Goal: Ask a question: Seek information or help from site administrators or community

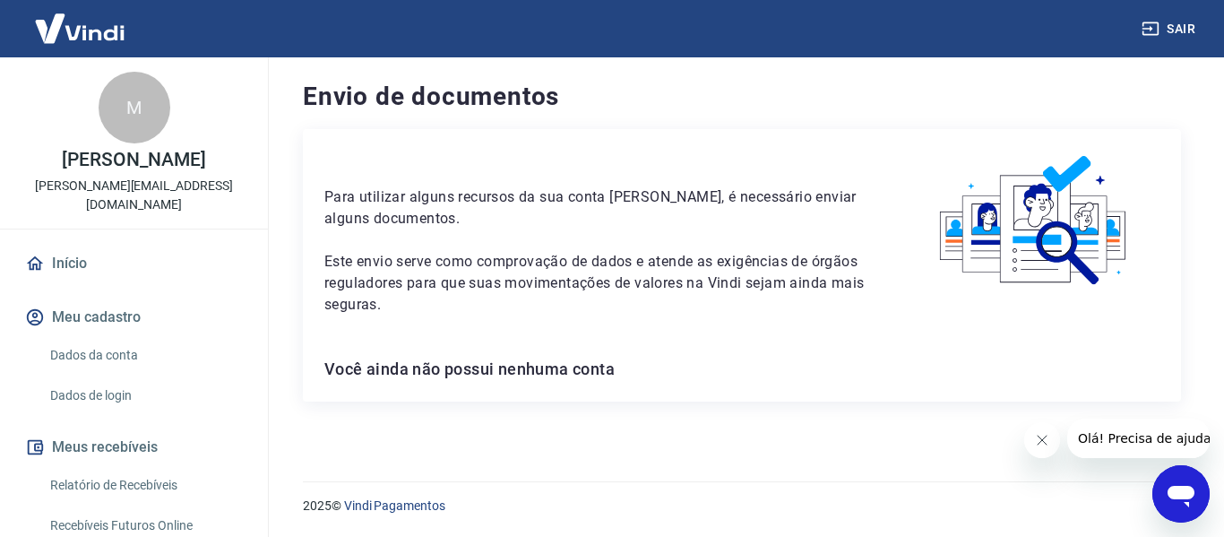
click at [1100, 438] on span "Olá! Precisa de ajuda?" at bounding box center [1147, 438] width 140 height 14
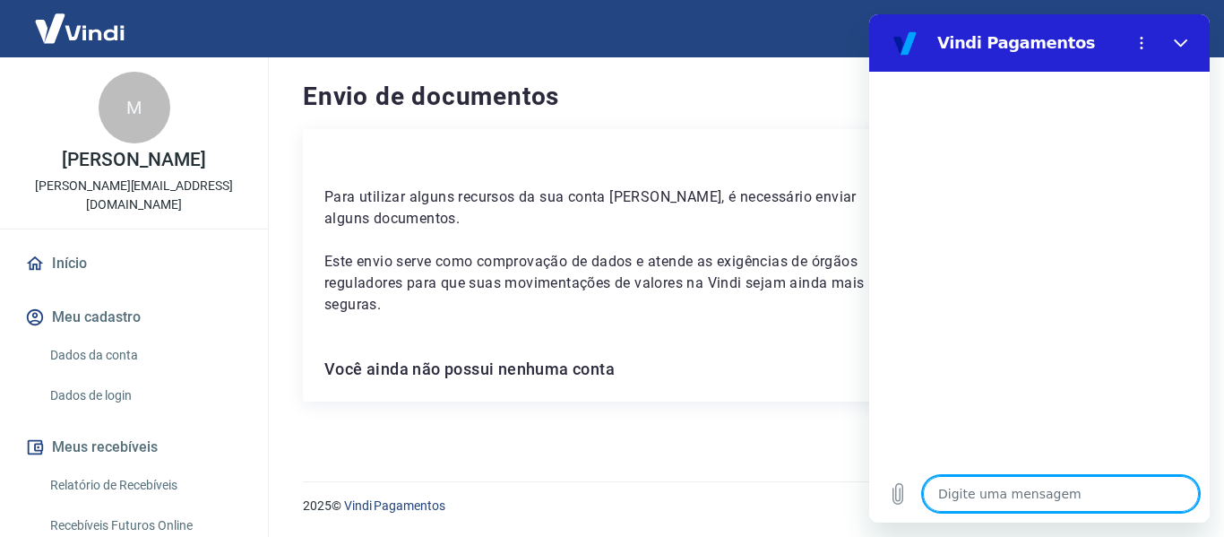
type textarea "n"
type textarea "x"
type textarea "nã"
type textarea "x"
type textarea "não"
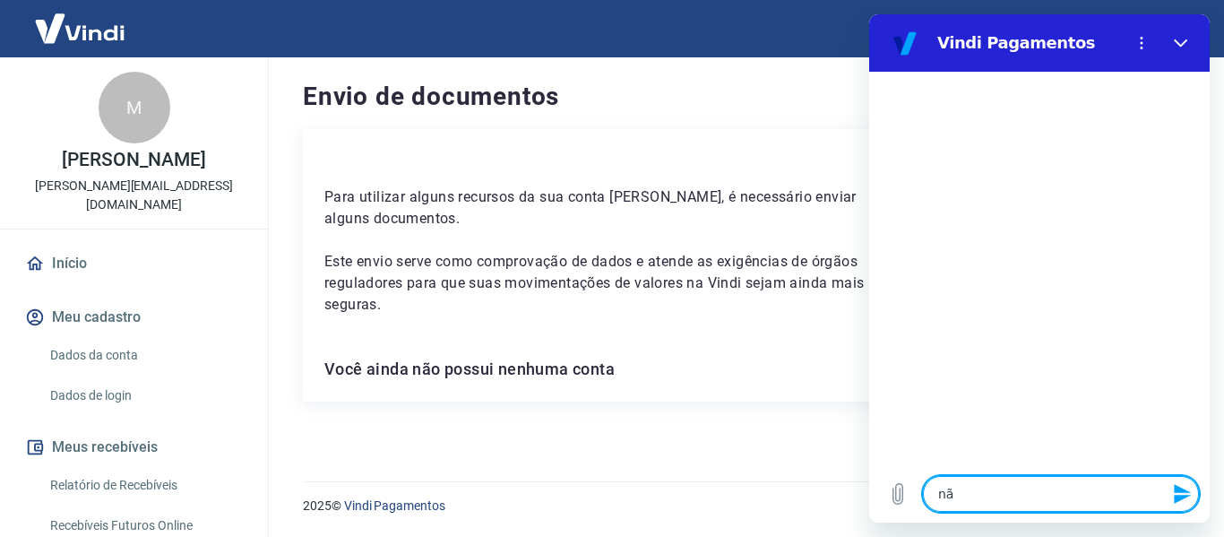
type textarea "x"
type textarea "não"
type textarea "x"
type textarea "não c"
type textarea "x"
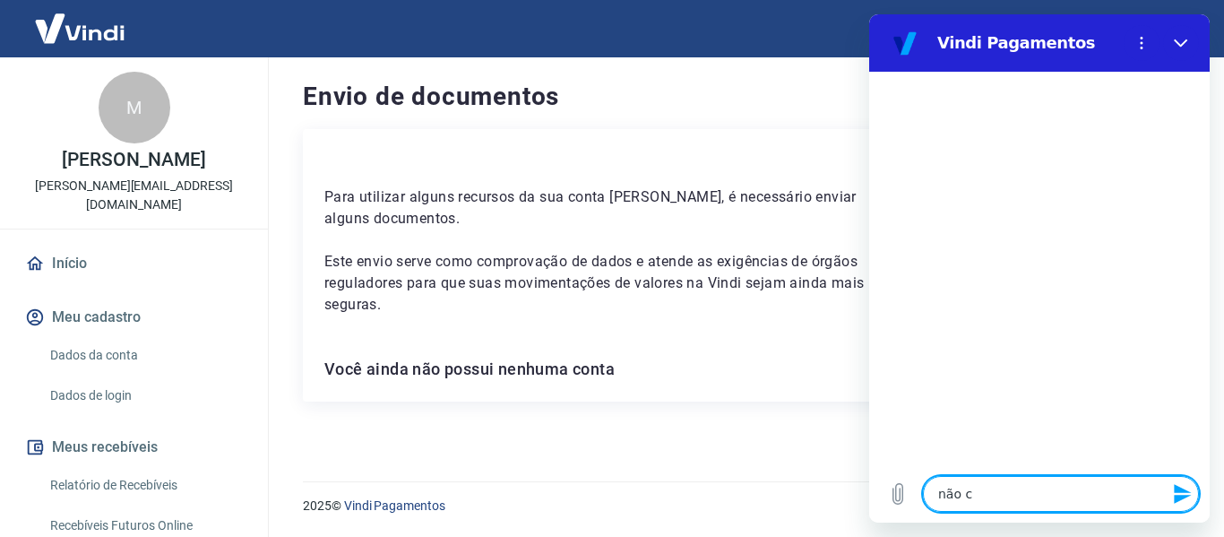
type textarea "não co"
type textarea "x"
type textarea "não con"
type textarea "x"
type textarea "não cons"
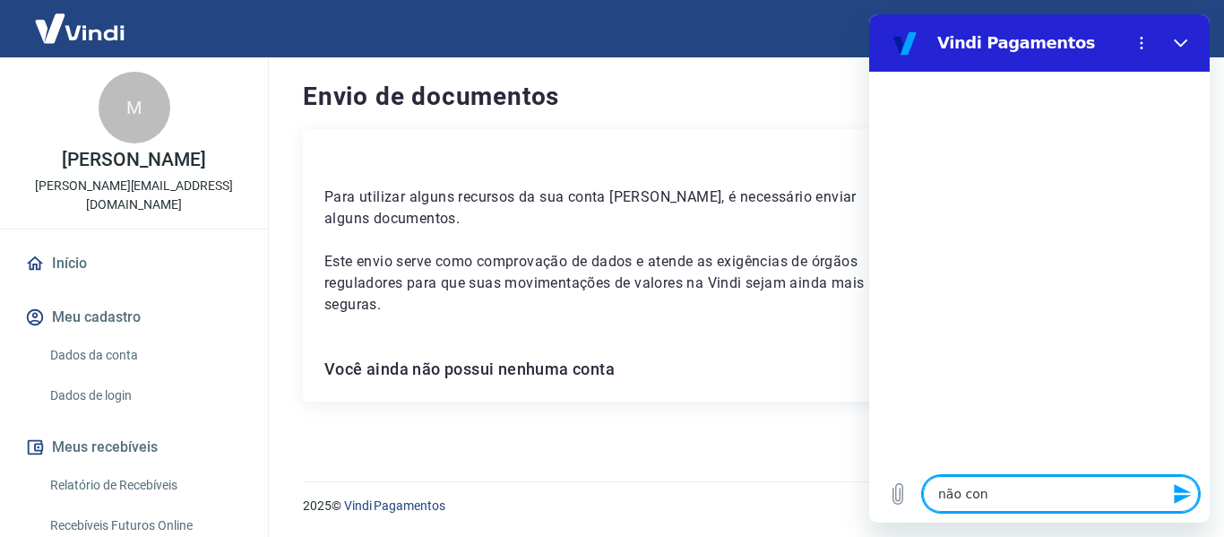
type textarea "x"
type textarea "não consi"
type textarea "x"
type textarea "não consig"
type textarea "x"
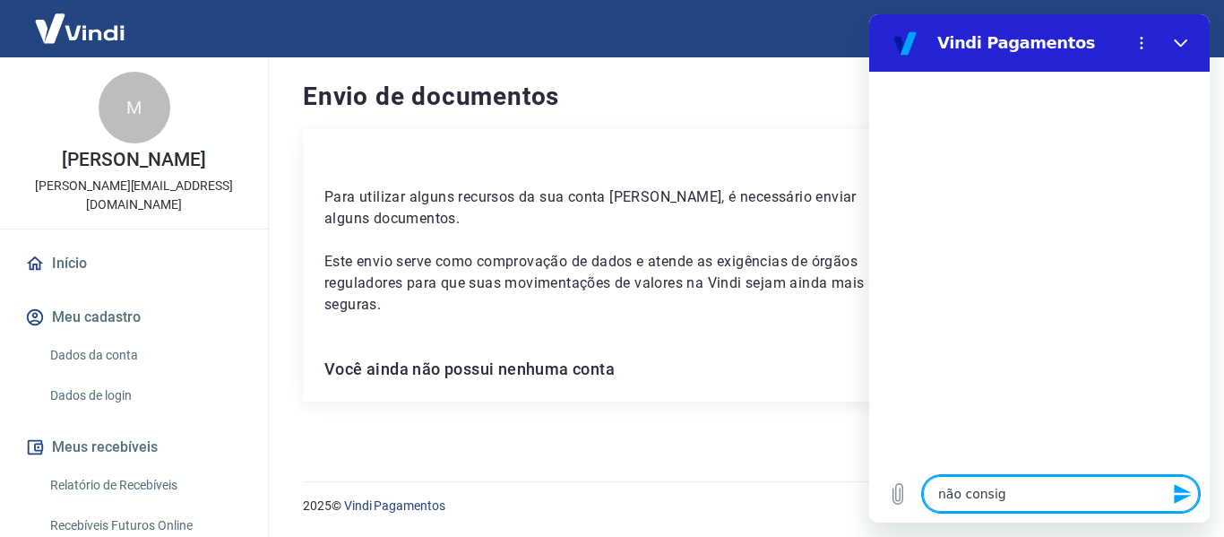
type textarea "não consigo"
type textarea "x"
type textarea "não consigo"
type textarea "x"
type textarea "não consigo a"
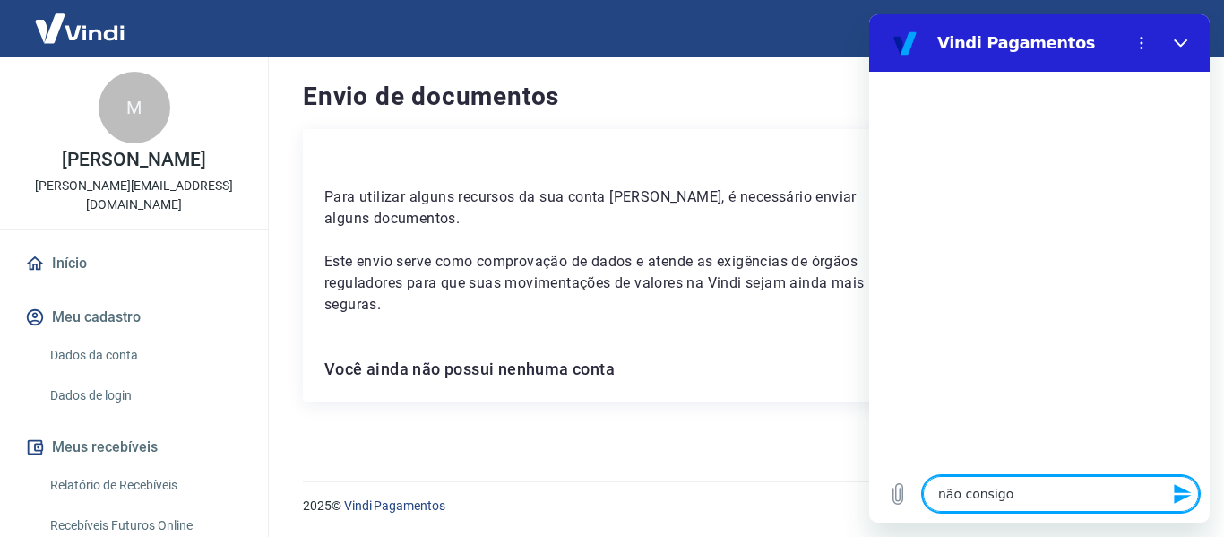
type textarea "x"
type textarea "não consigo at"
type textarea "x"
type textarea "não consigo ati"
type textarea "x"
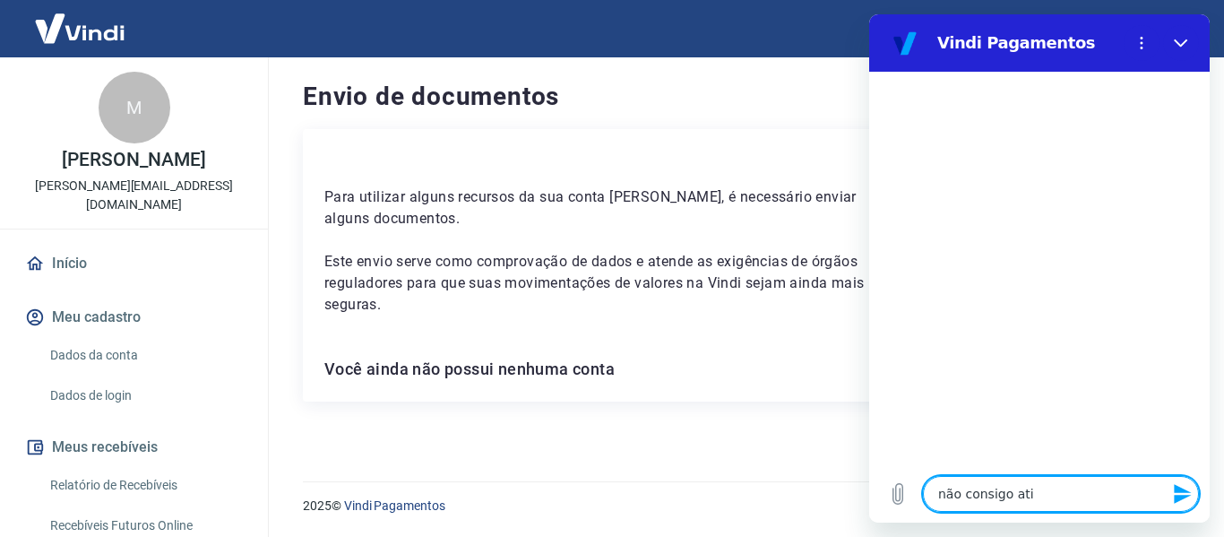
type textarea "não consigo ativ"
type textarea "x"
type textarea "não consigo ativa"
type textarea "x"
type textarea "não consigo ativat"
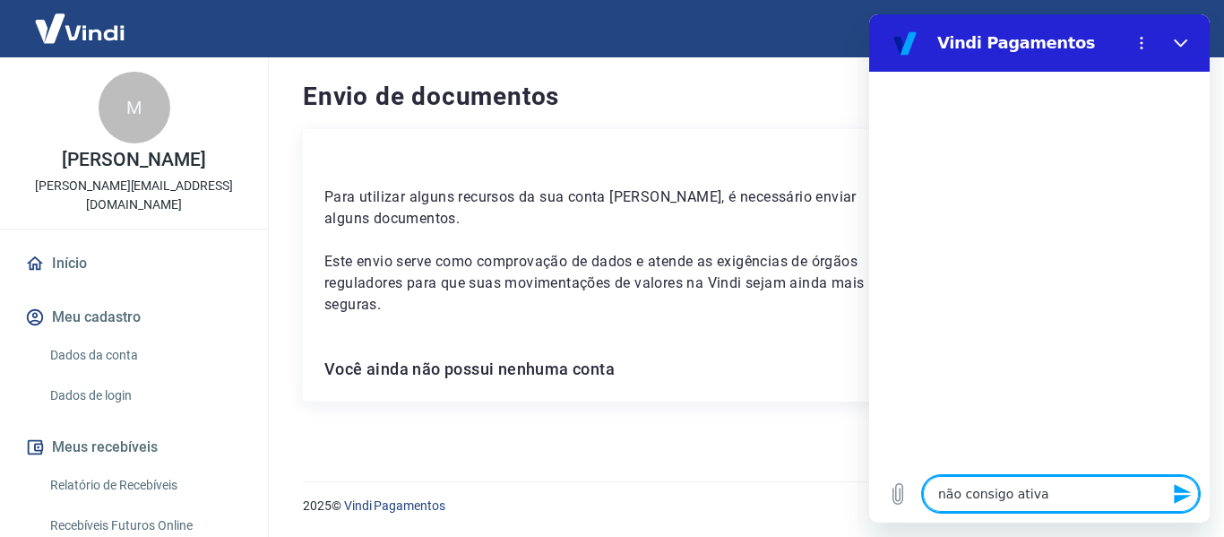
type textarea "x"
type textarea "não consigo ativat"
type textarea "x"
type textarea "não consigo ativat c"
type textarea "x"
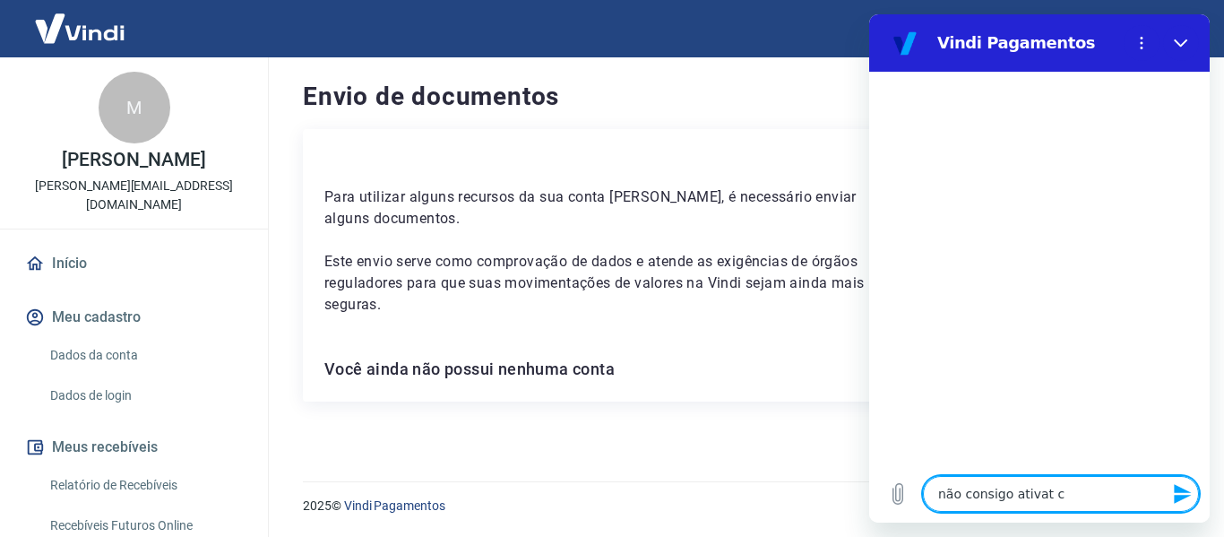
type textarea "não consigo ativat"
type textarea "x"
type textarea "não consigo ativat"
type textarea "x"
type textarea "não consigo ativa"
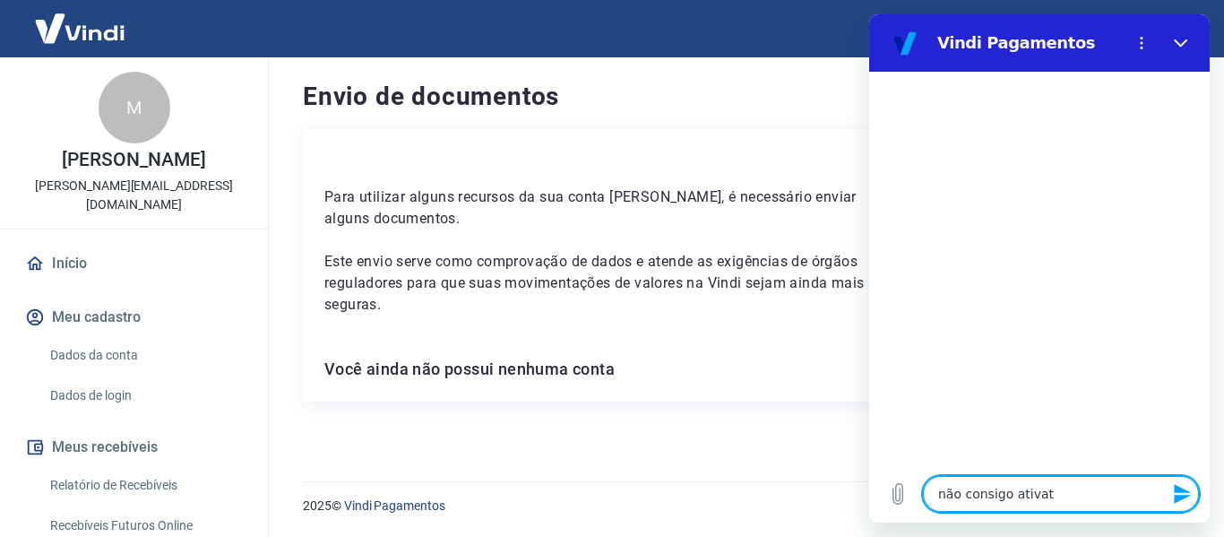
type textarea "x"
type textarea "não consigo ativar"
type textarea "x"
type textarea "não consigo ativar"
type textarea "x"
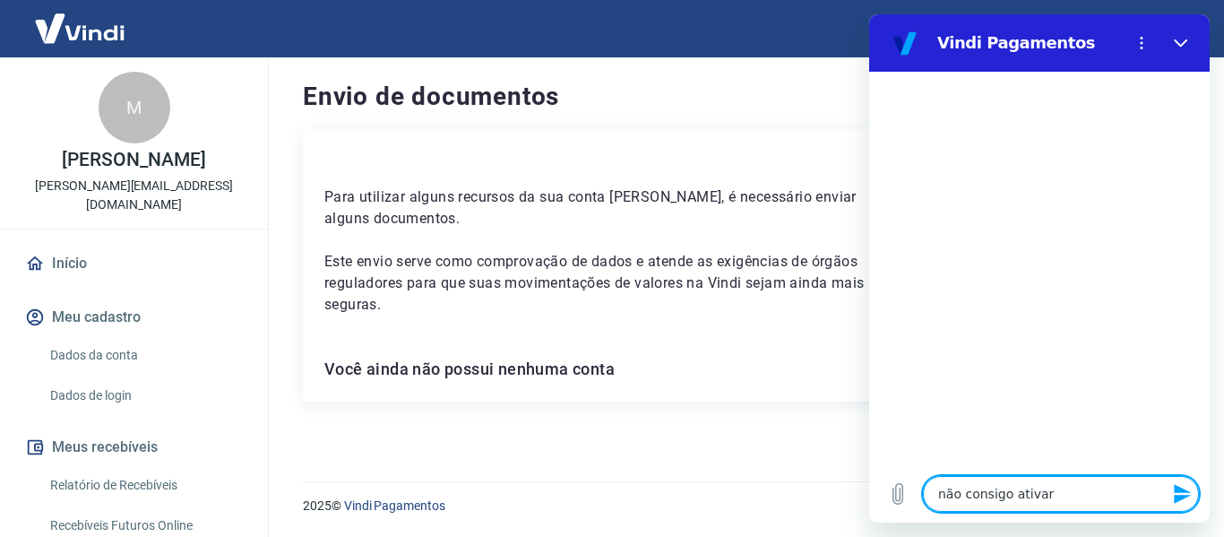
type textarea "não consigo ativar o"
type textarea "x"
type textarea "não consigo ativar on"
type textarea "x"
type textarea "não consigo ativar o"
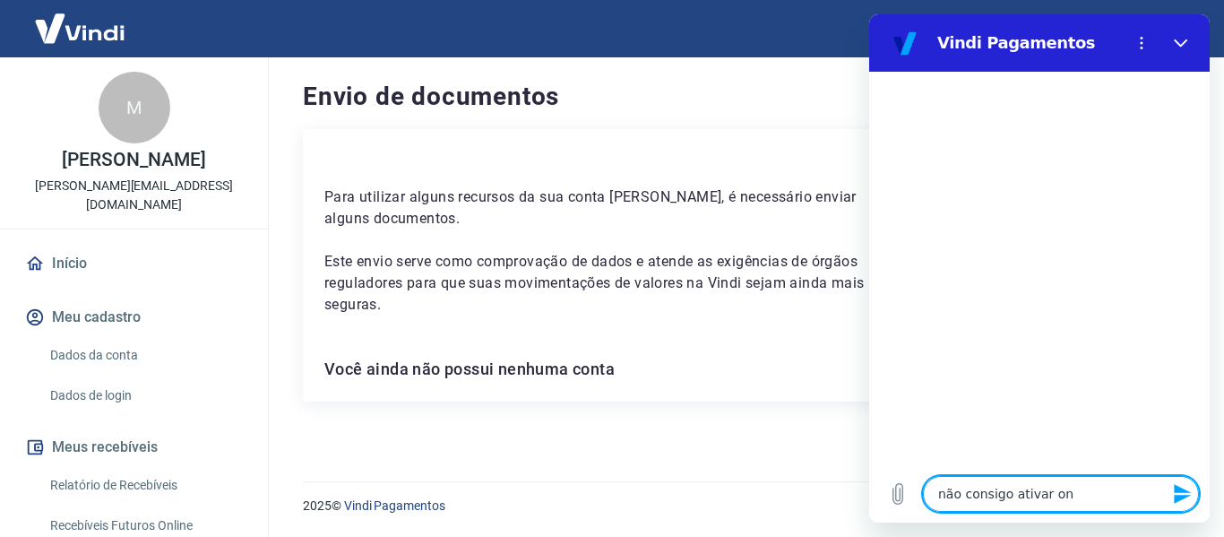
type textarea "x"
type textarea "não consigo ativar"
type textarea "x"
type textarea "não consigo ativar c"
type textarea "x"
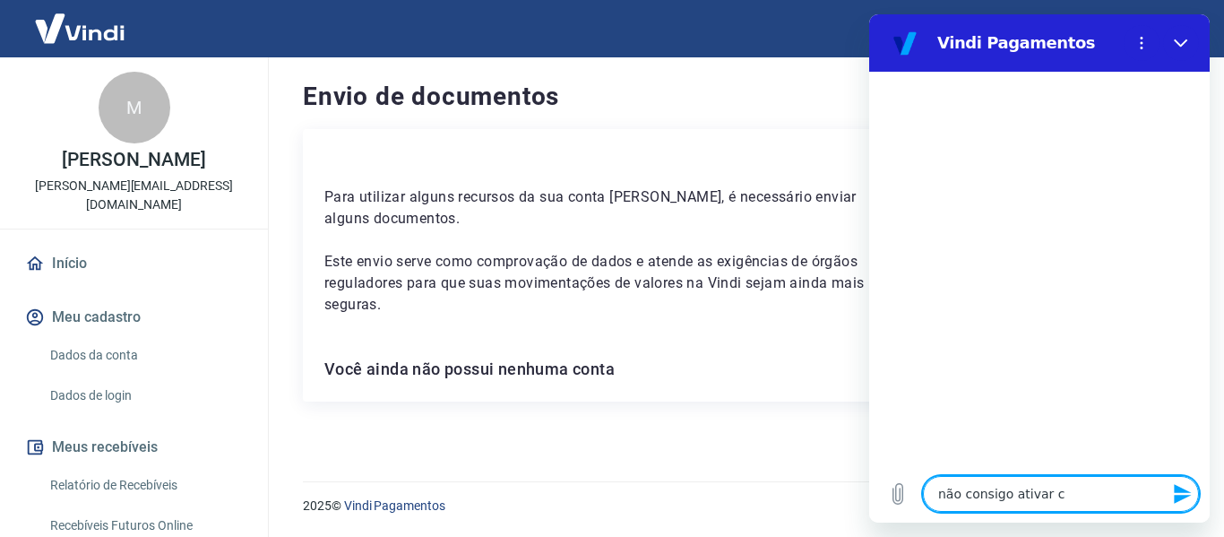
type textarea "não consigo ativar co"
type textarea "x"
type textarea "não consigo ativar con"
type textarea "x"
type textarea "não consigo ativar cont"
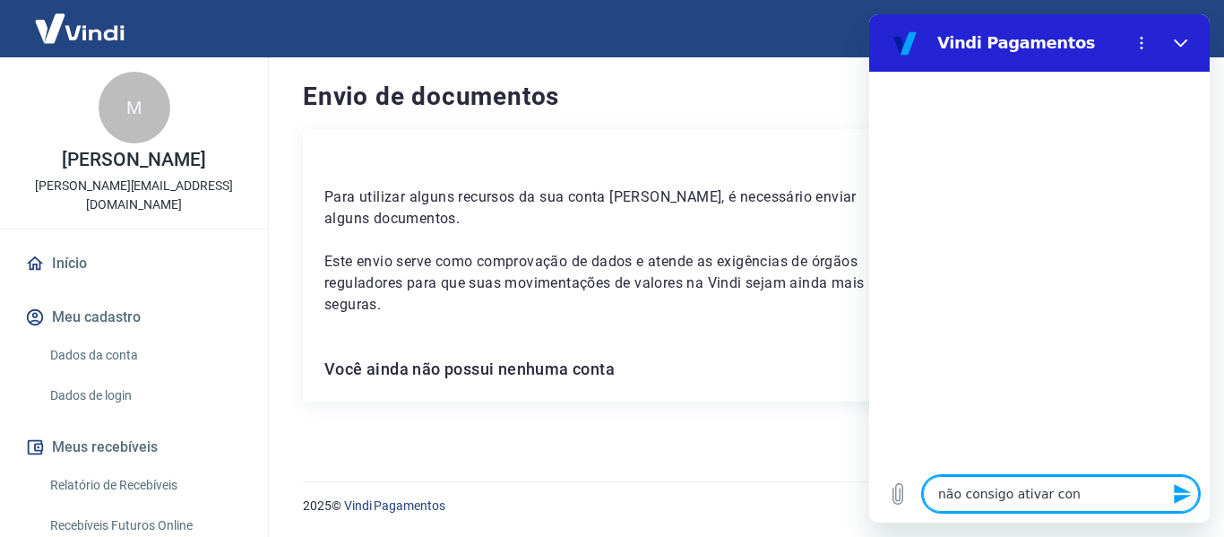
type textarea "x"
type textarea "não consigo ativar conta"
type textarea "x"
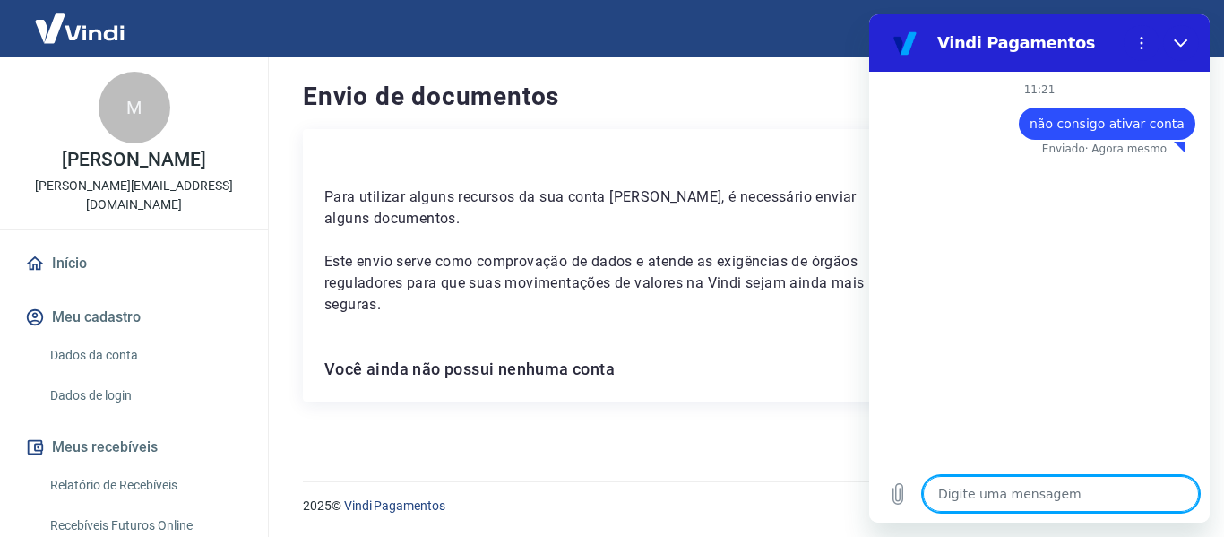
type textarea "x"
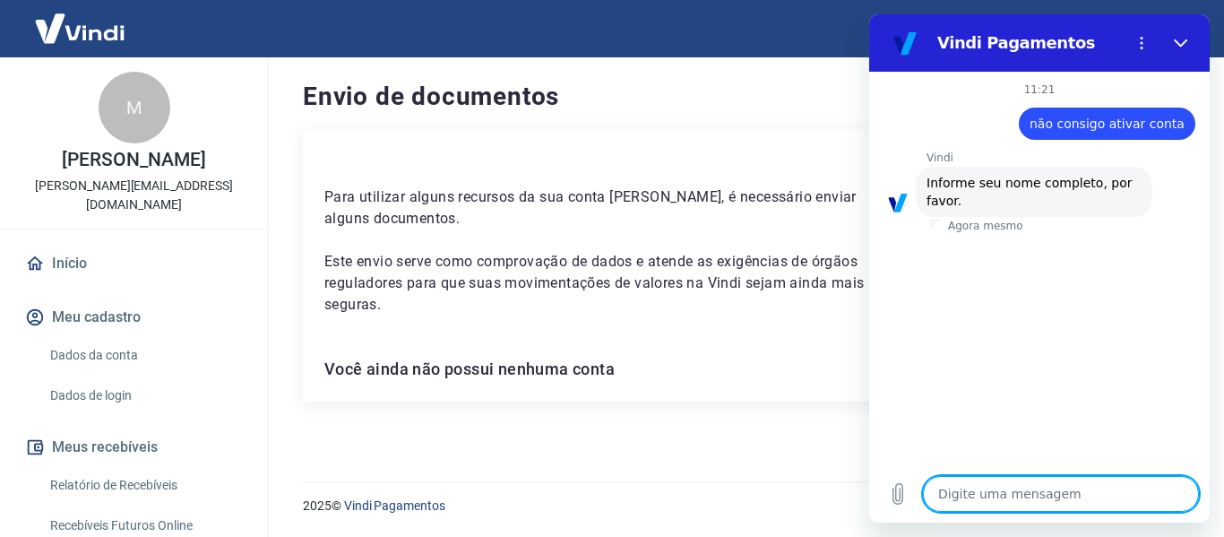
type textarea "m"
type textarea "x"
type textarea "ma"
type textarea "x"
type textarea "mar"
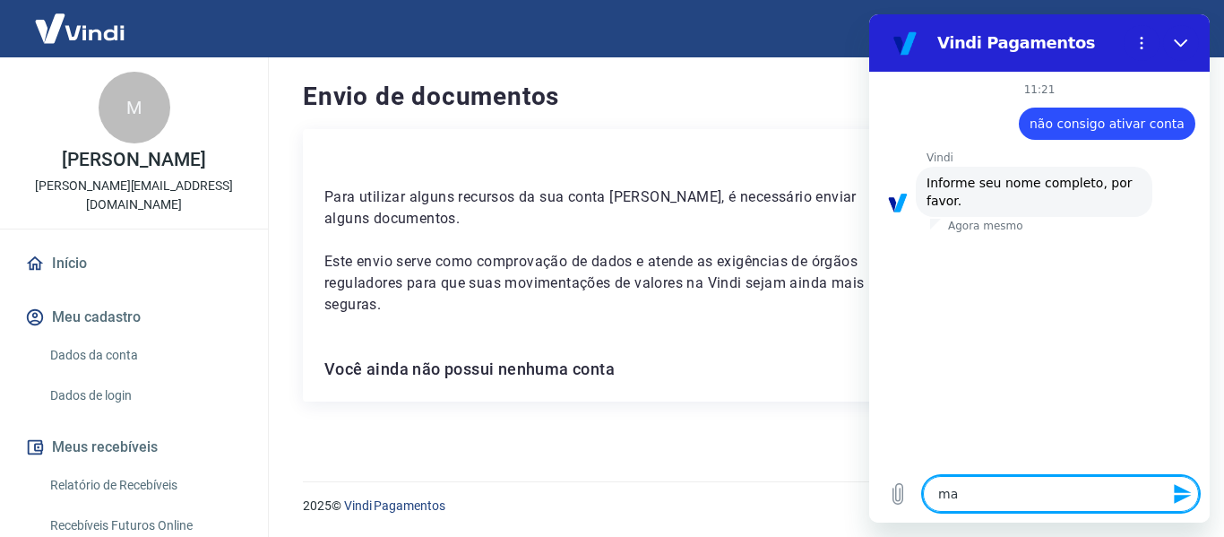
type textarea "x"
type textarea "marc"
type textarea "x"
type textarea "marce"
type textarea "x"
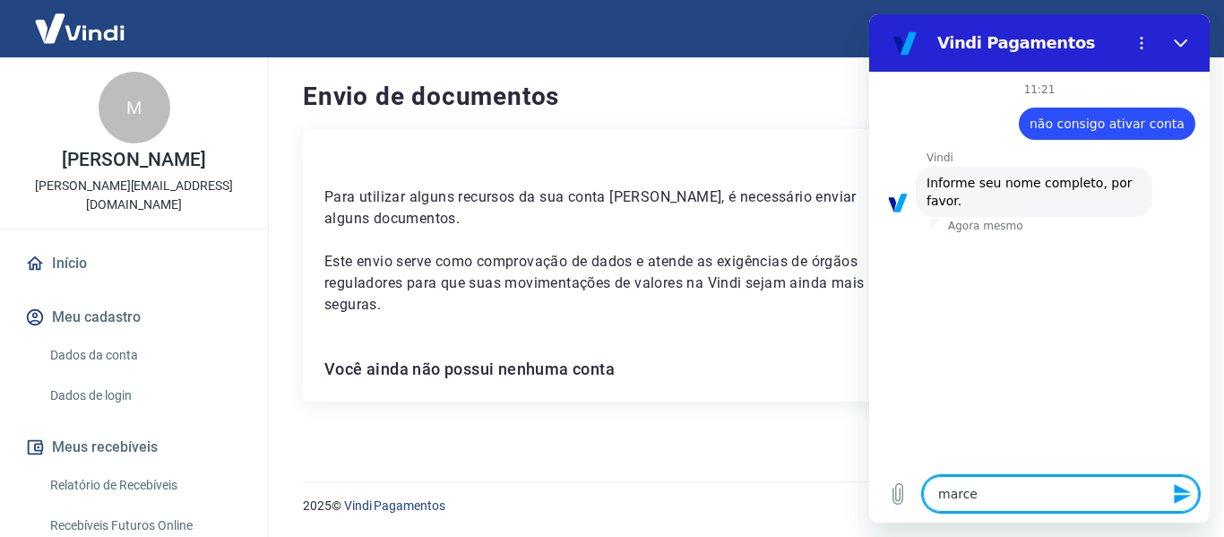
type textarea "[PERSON_NAME]"
type textarea "x"
type textarea "[PERSON_NAME]"
type textarea "x"
type textarea "[PERSON_NAME]"
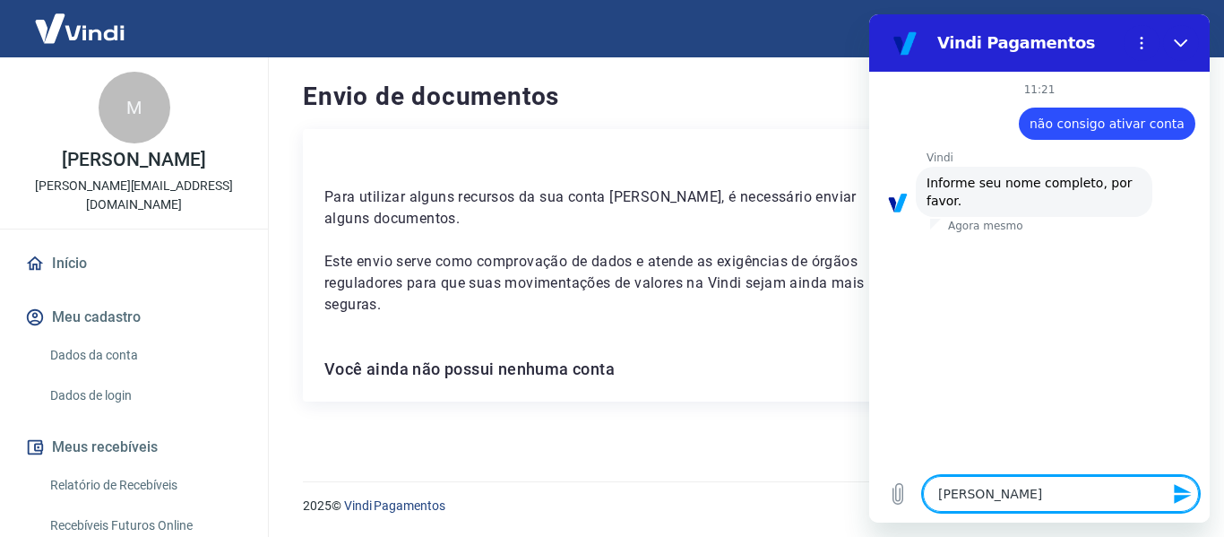
type textarea "x"
type textarea "[PERSON_NAME]"
type textarea "x"
type textarea "[PERSON_NAME]"
type textarea "x"
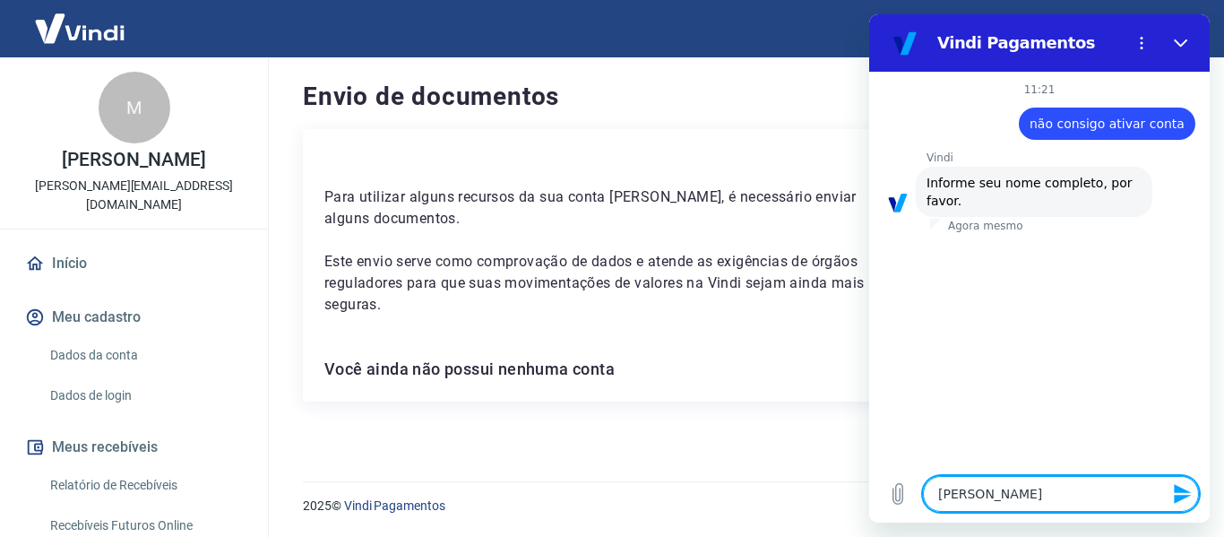
type textarea "[PERSON_NAME]"
type textarea "x"
type textarea "[PERSON_NAME]"
type textarea "x"
type textarea "[PERSON_NAME] takes"
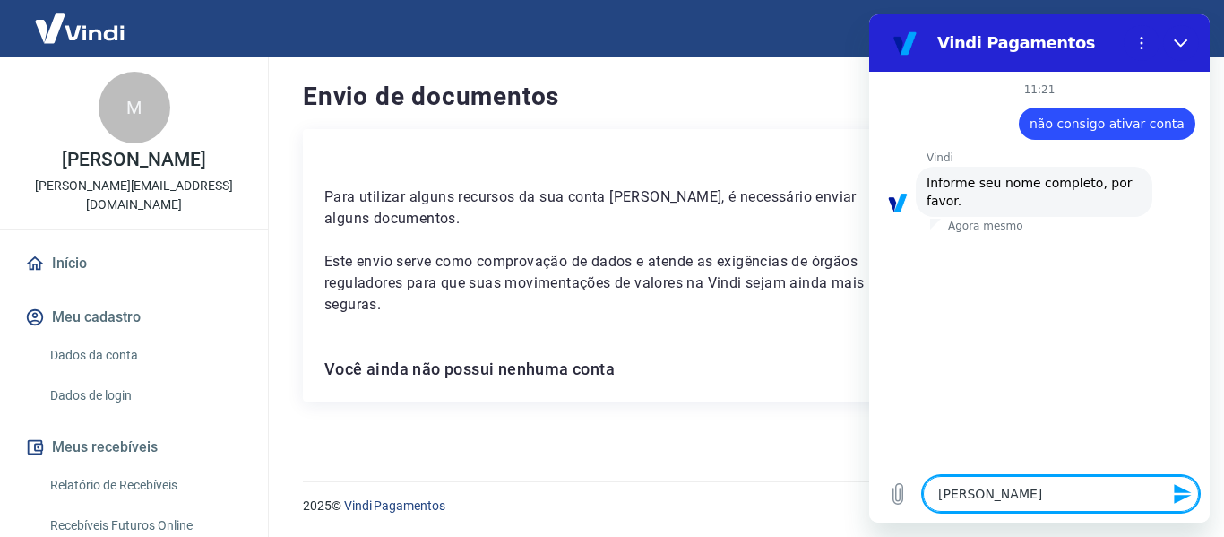
type textarea "x"
type textarea "[PERSON_NAME]"
type textarea "x"
type textarea "[PERSON_NAME]"
type textarea "x"
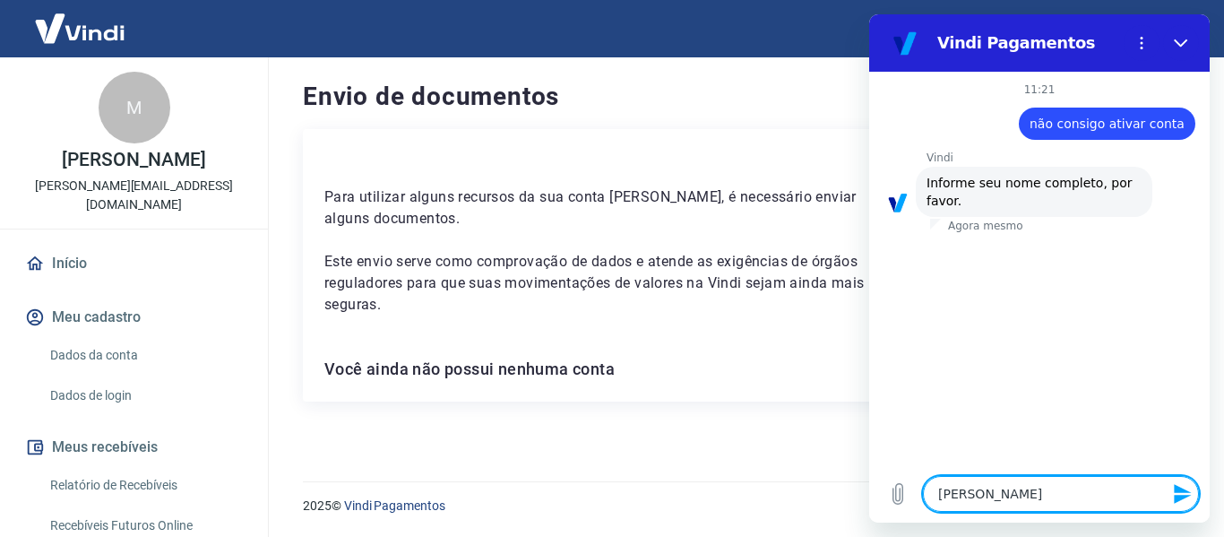
type textarea "[PERSON_NAME]"
type textarea "x"
type textarea "[PERSON_NAME]"
type textarea "x"
type textarea "[PERSON_NAME] co"
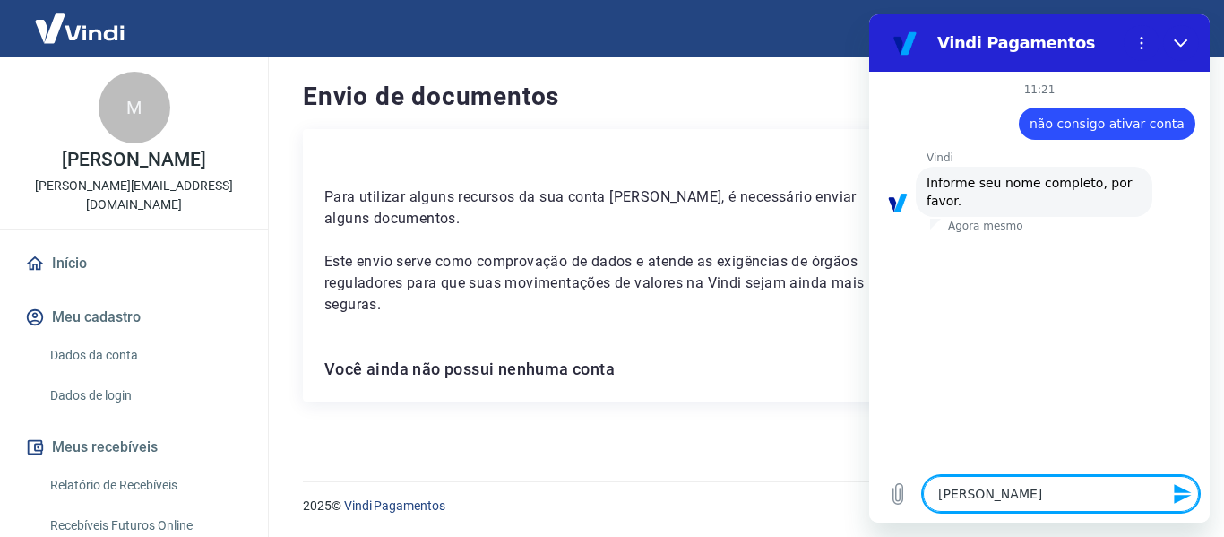
type textarea "x"
type textarea "[PERSON_NAME]"
type textarea "x"
type textarea "[PERSON_NAME]"
type textarea "x"
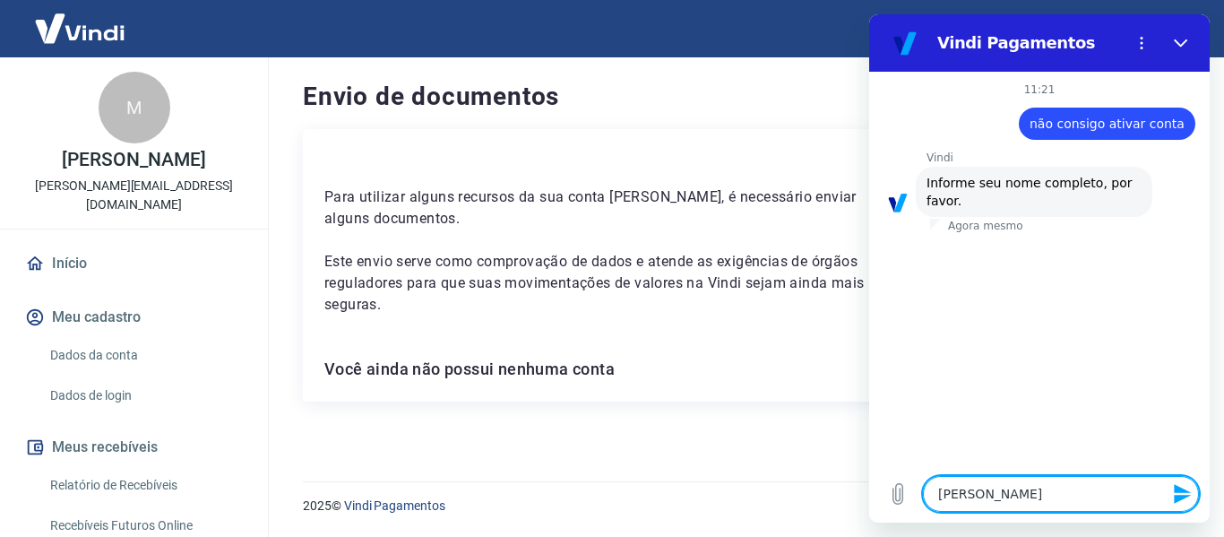
type textarea "[PERSON_NAME]"
type textarea "x"
type textarea "[PERSON_NAME]"
type textarea "x"
type textarea "[PERSON_NAME]"
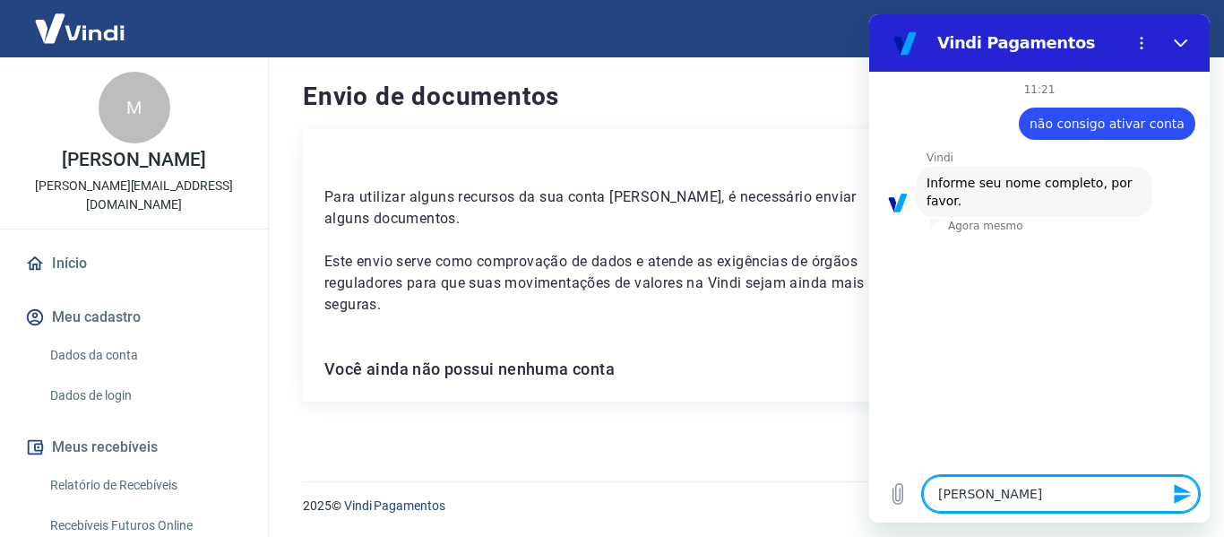
type textarea "x"
type textarea "[PERSON_NAME] [PERSON_NAME]"
type textarea "x"
type textarea "[PERSON_NAME] ta"
type textarea "x"
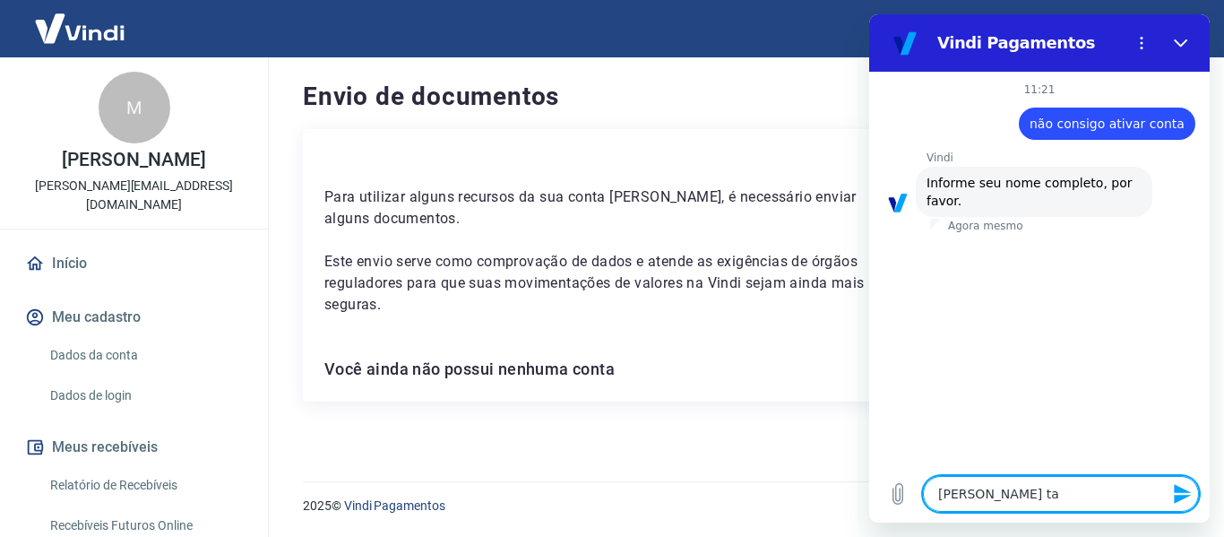
type textarea "[PERSON_NAME] tak"
type textarea "x"
type textarea "[PERSON_NAME] take"
type textarea "x"
type textarea "[PERSON_NAME] taked"
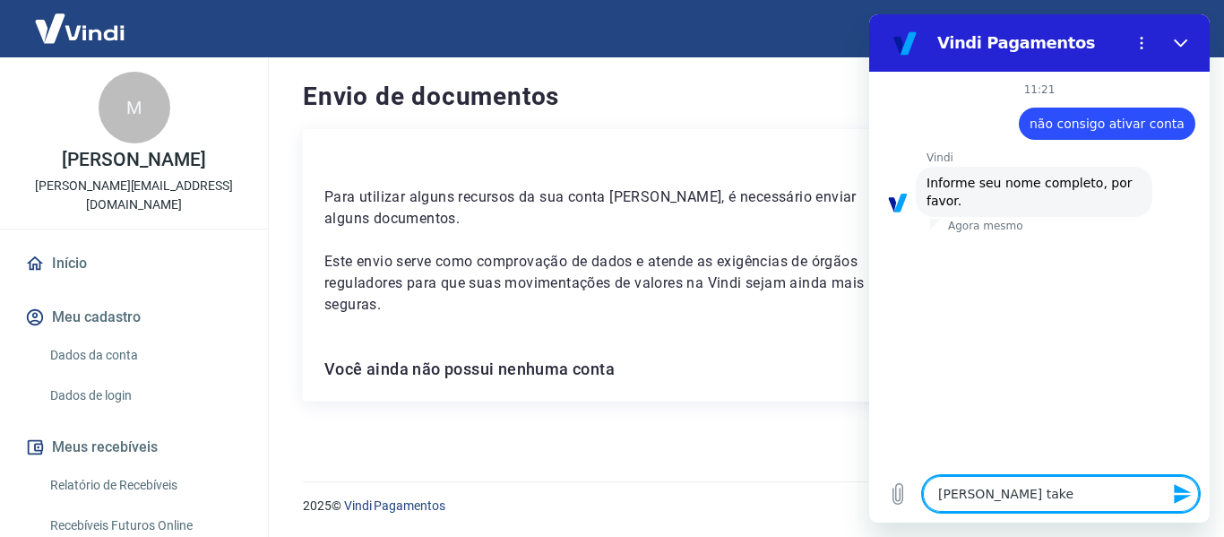
type textarea "x"
type textarea "[PERSON_NAME]"
type textarea "x"
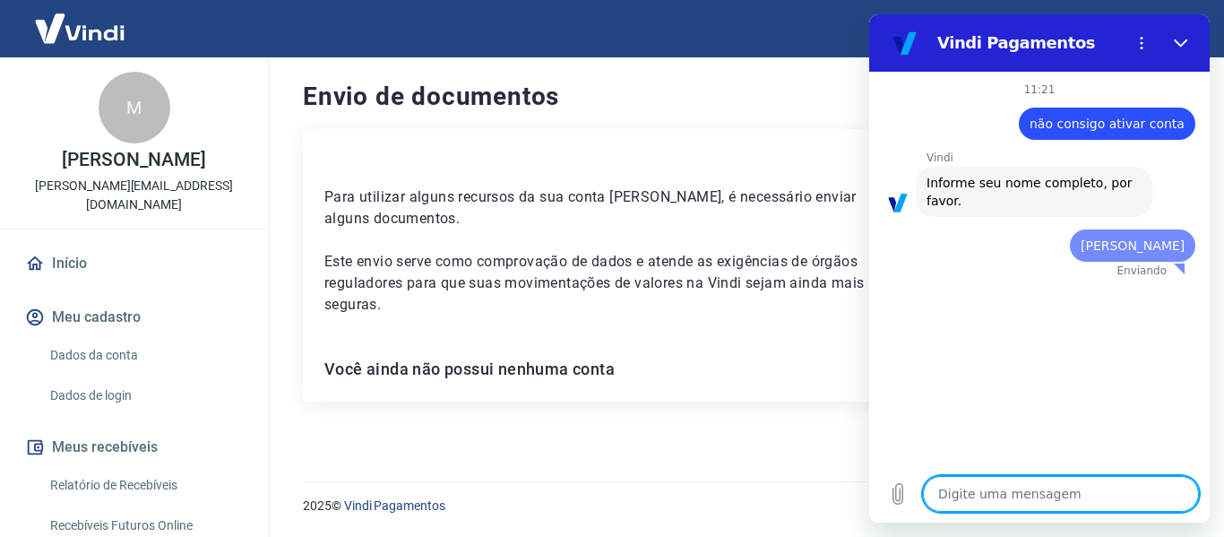
type textarea "x"
type textarea "3"
type textarea "x"
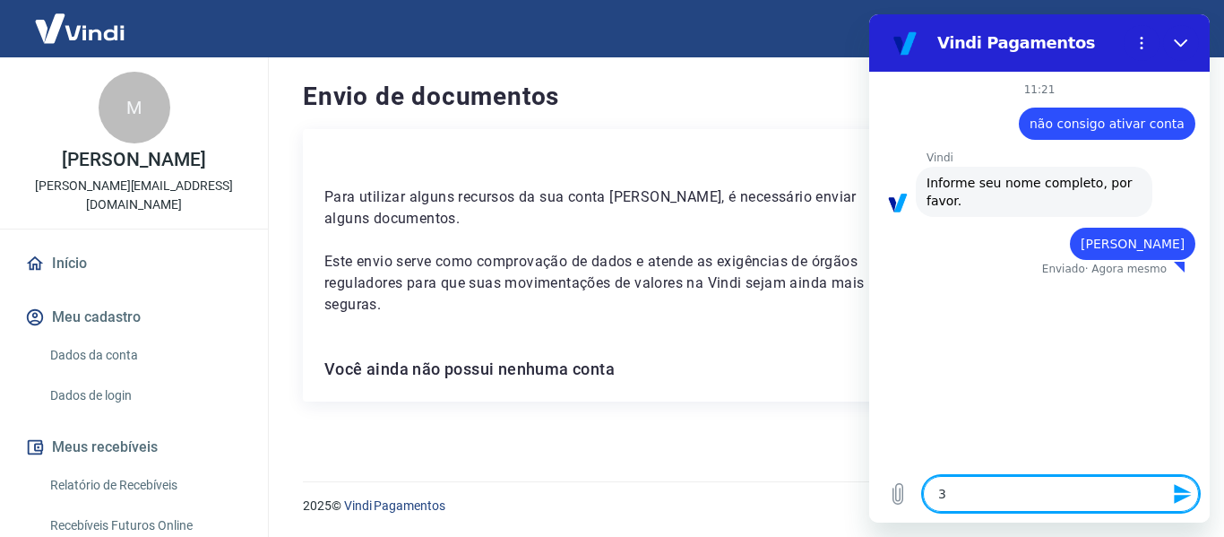
type textarea "32"
type textarea "x"
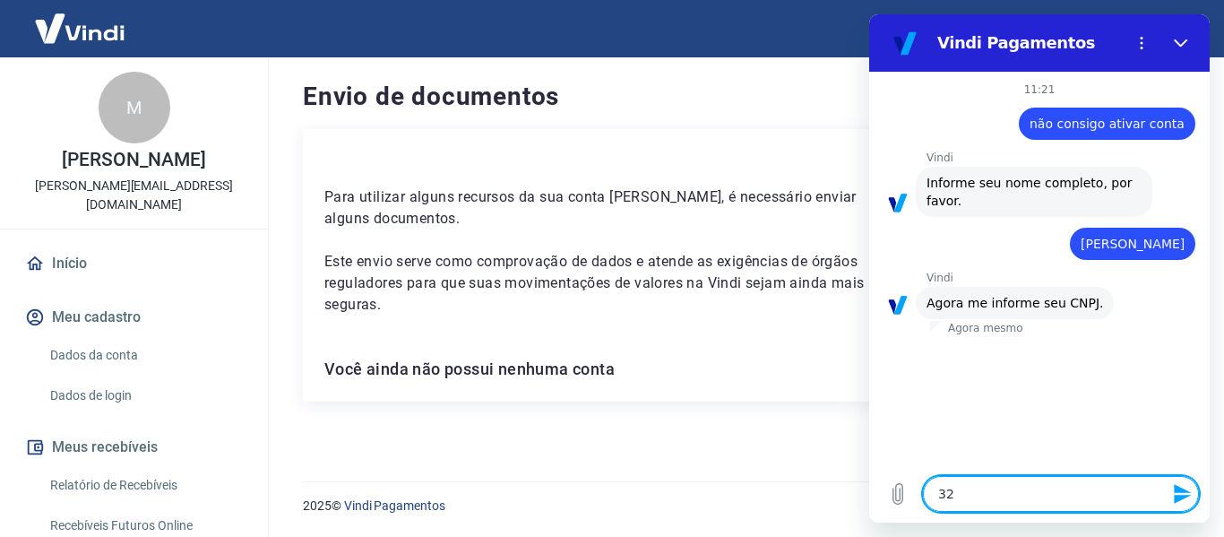
type textarea "325"
type textarea "x"
type textarea "3252"
type textarea "x"
type textarea "32524"
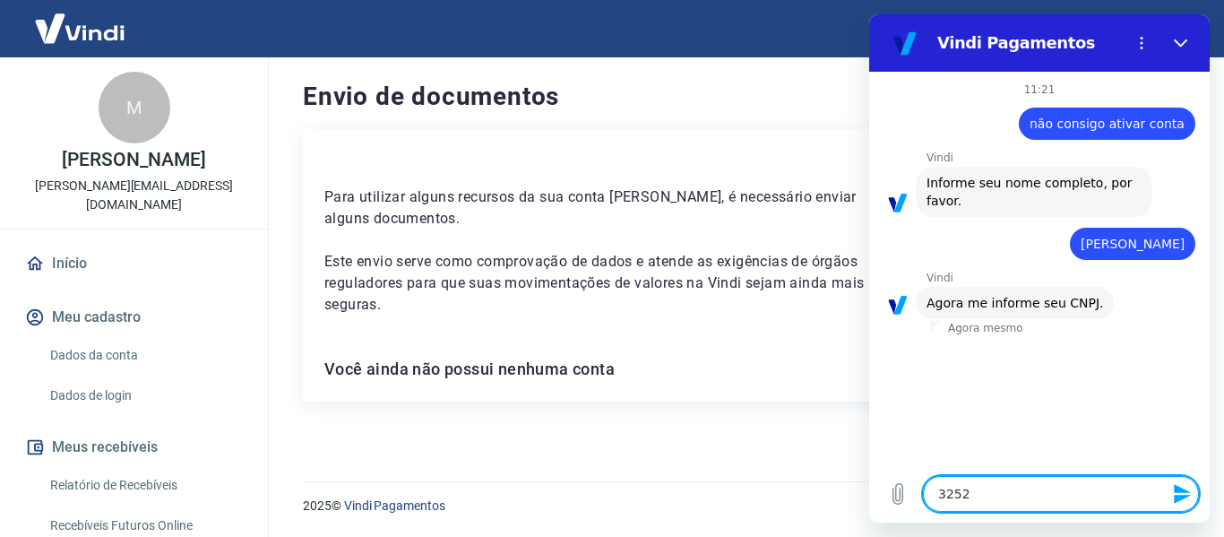
type textarea "x"
type textarea "325246"
type textarea "x"
type textarea "3252467"
type textarea "x"
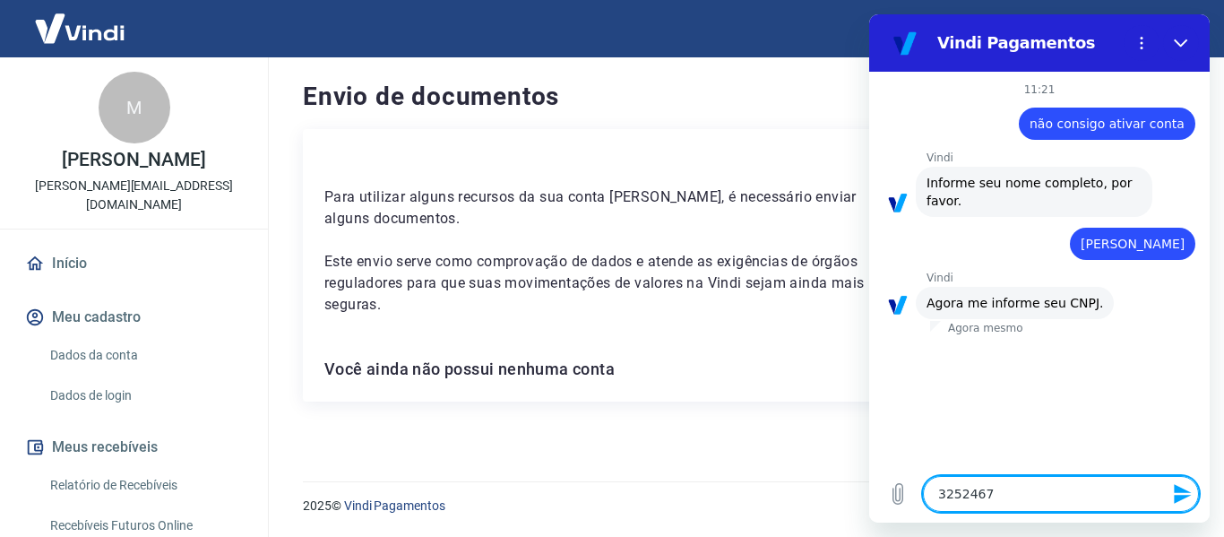
type textarea "32524671"
type textarea "x"
type textarea "325246710"
type textarea "x"
type textarea "3252467100"
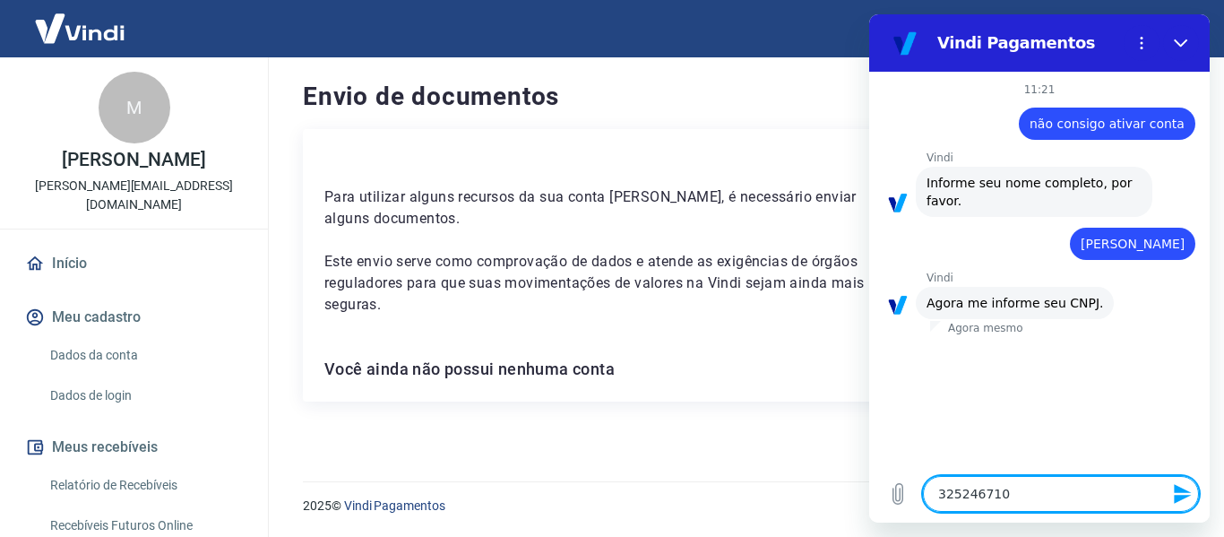
type textarea "x"
type textarea "32524671000"
type textarea "x"
type textarea "325246710001"
type textarea "x"
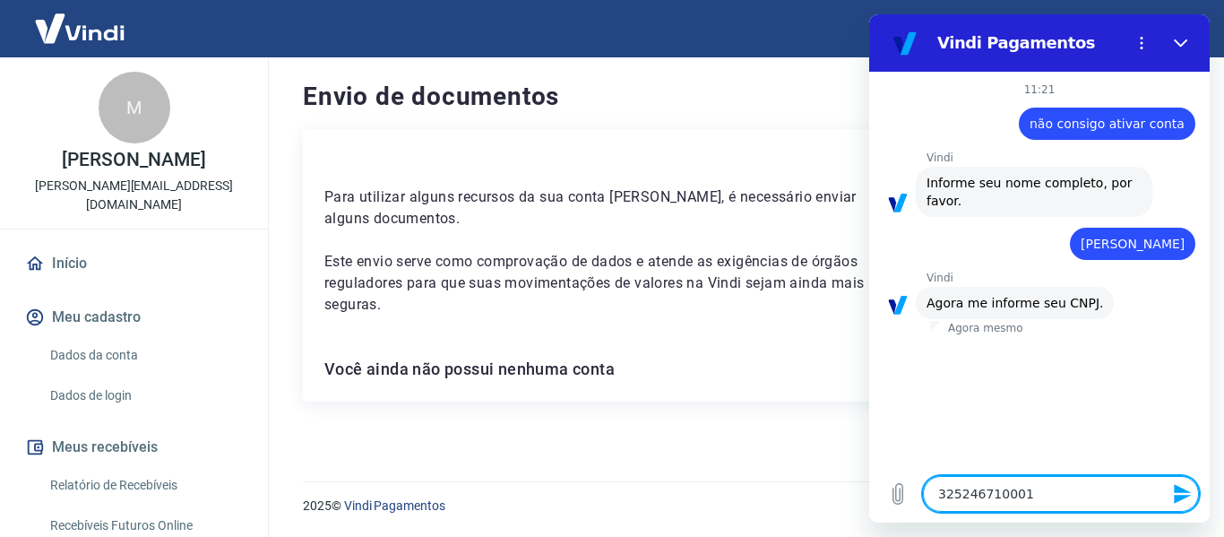
type textarea "3252467100014"
type textarea "x"
type textarea "32524671000148"
type textarea "x"
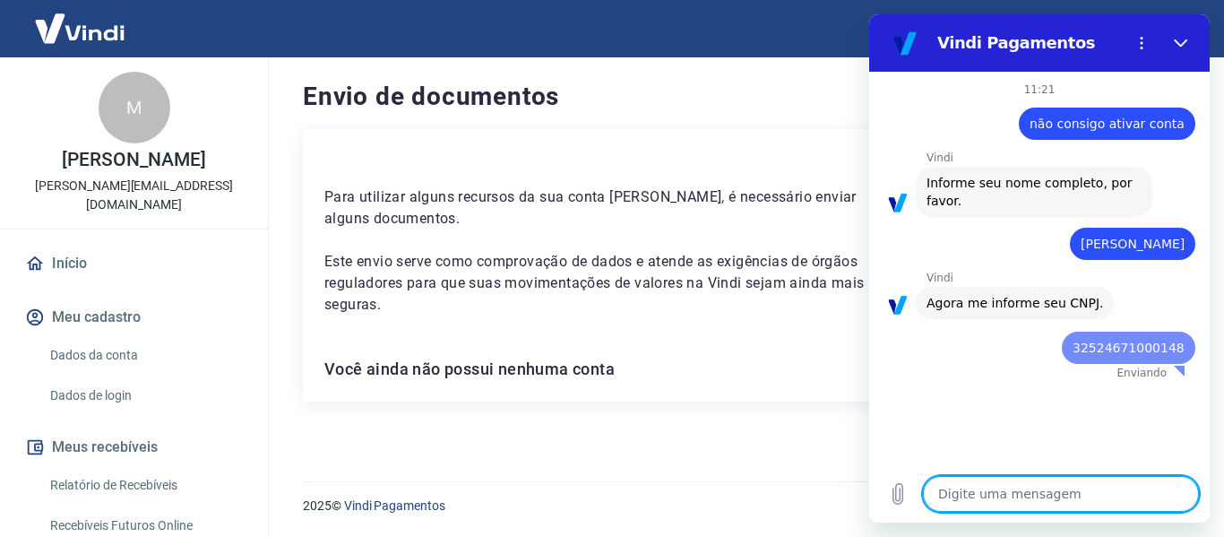
type textarea "x"
type textarea "m"
type textarea "x"
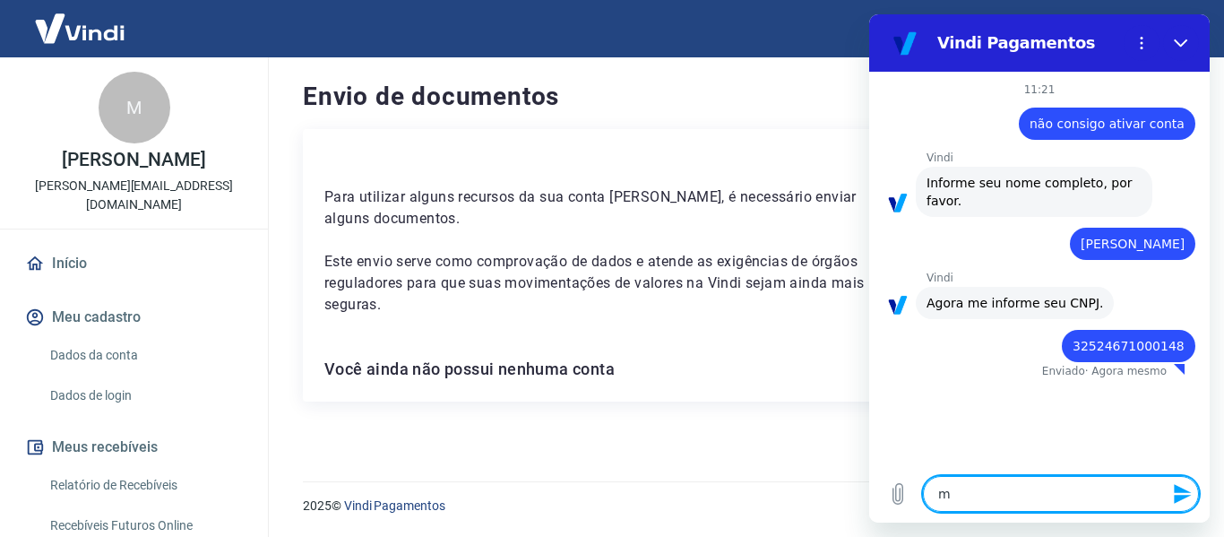
type textarea "ma"
type textarea "x"
type textarea "mar"
type textarea "x"
type textarea "marc"
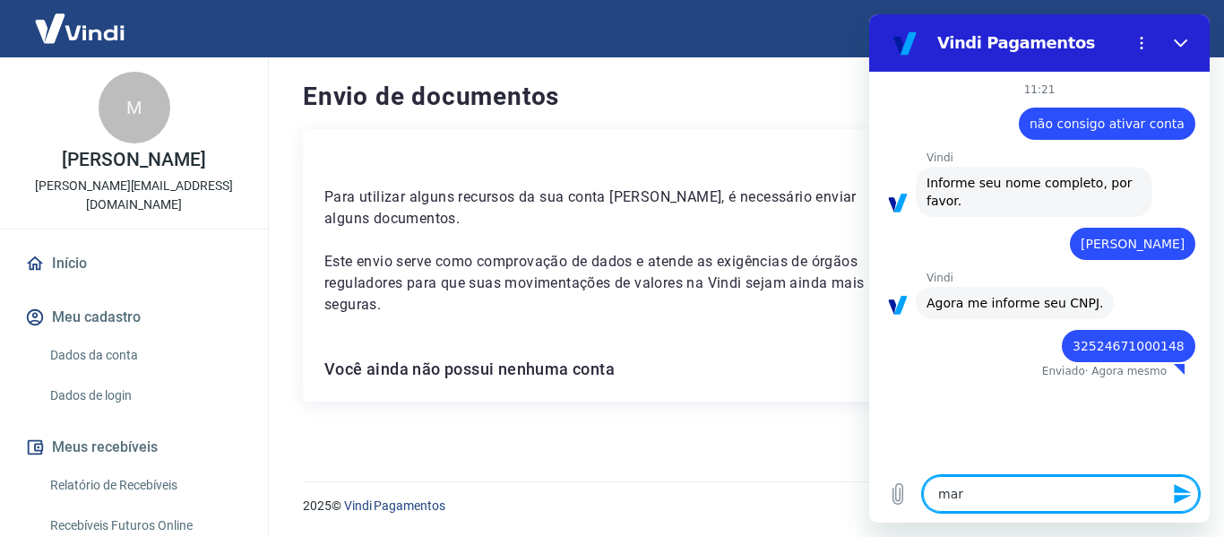
type textarea "x"
type textarea "marce"
type textarea "x"
type textarea "[PERSON_NAME]"
type textarea "x"
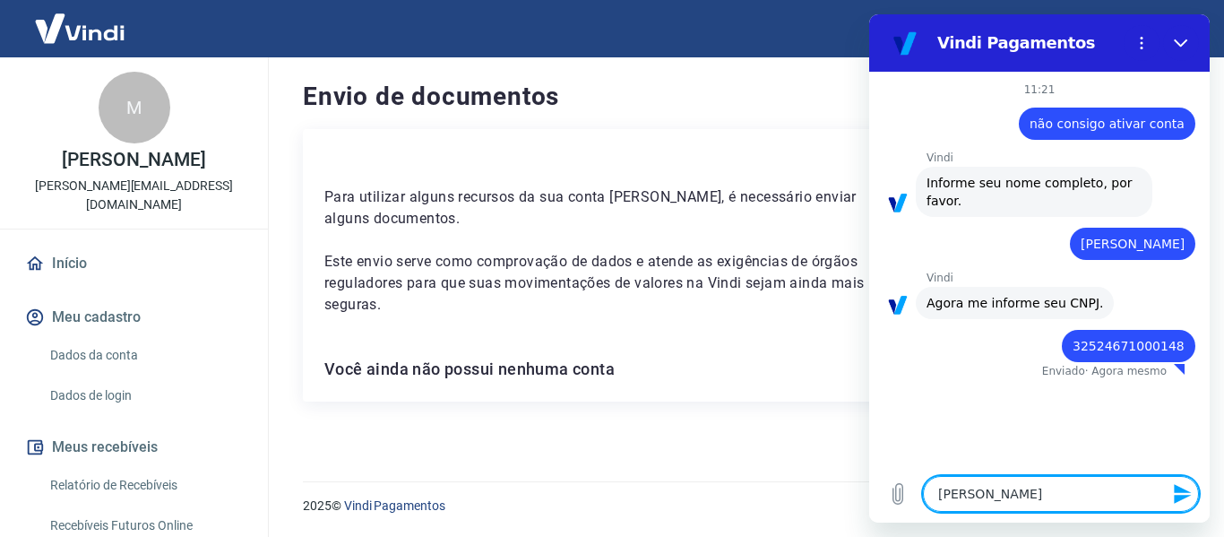
type textarea "[PERSON_NAME]"
type textarea "x"
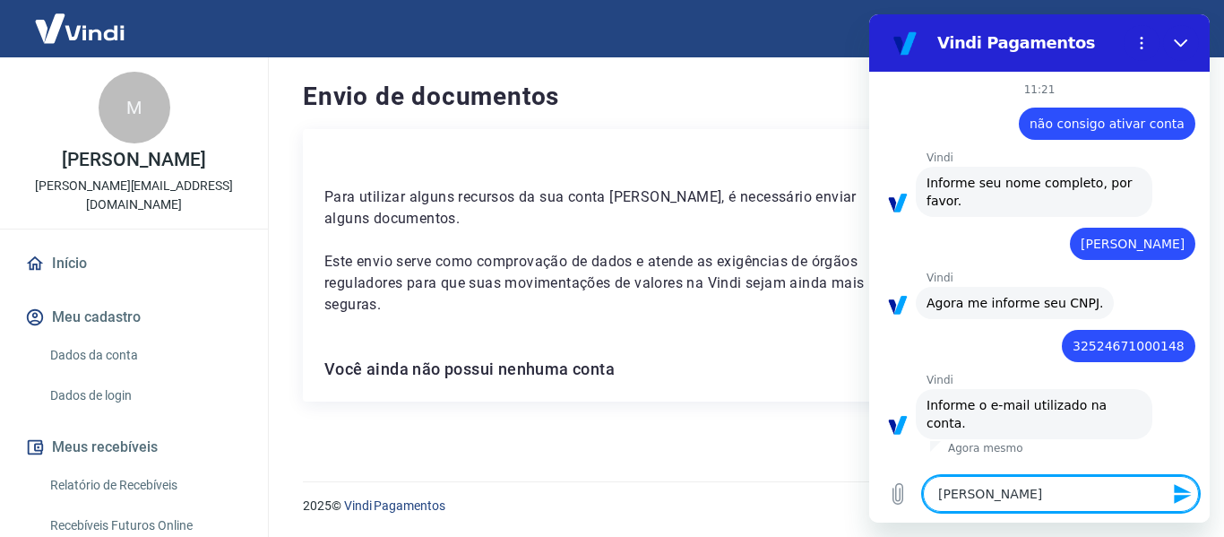
type textarea "[PERSON_NAME]."
type textarea "x"
type textarea "[PERSON_NAME].t"
type textarea "x"
type textarea "[PERSON_NAME].ta"
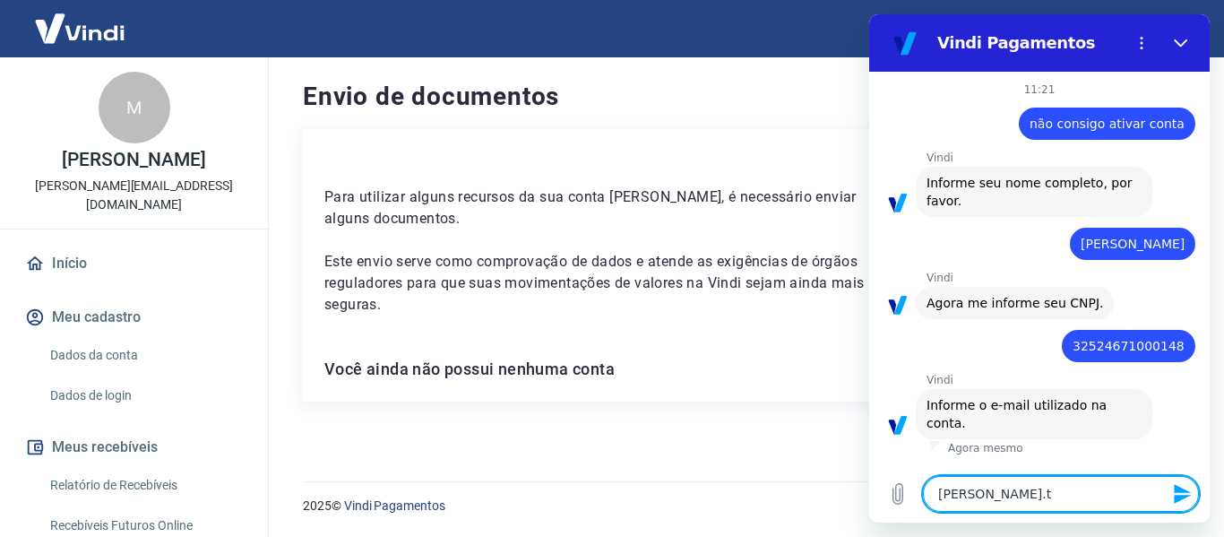
type textarea "x"
type textarea "[PERSON_NAME].tak"
type textarea "x"
type textarea "[PERSON_NAME].take"
type textarea "x"
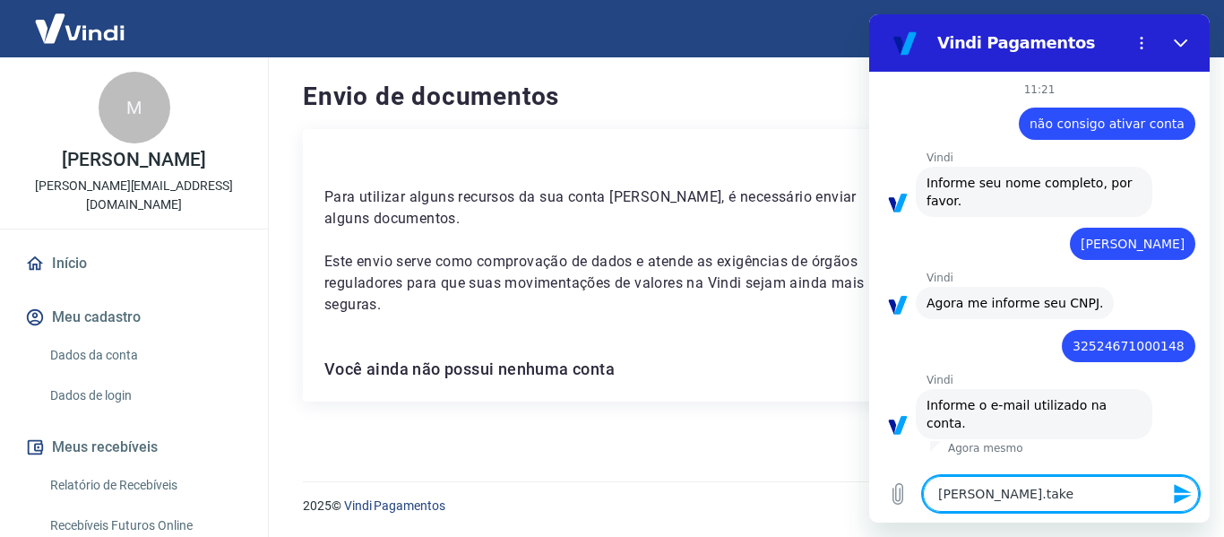
type textarea "[PERSON_NAME].taked"
type textarea "x"
type textarea "[PERSON_NAME].takeda"
type textarea "x"
type textarea "[PERSON_NAME].takeda@"
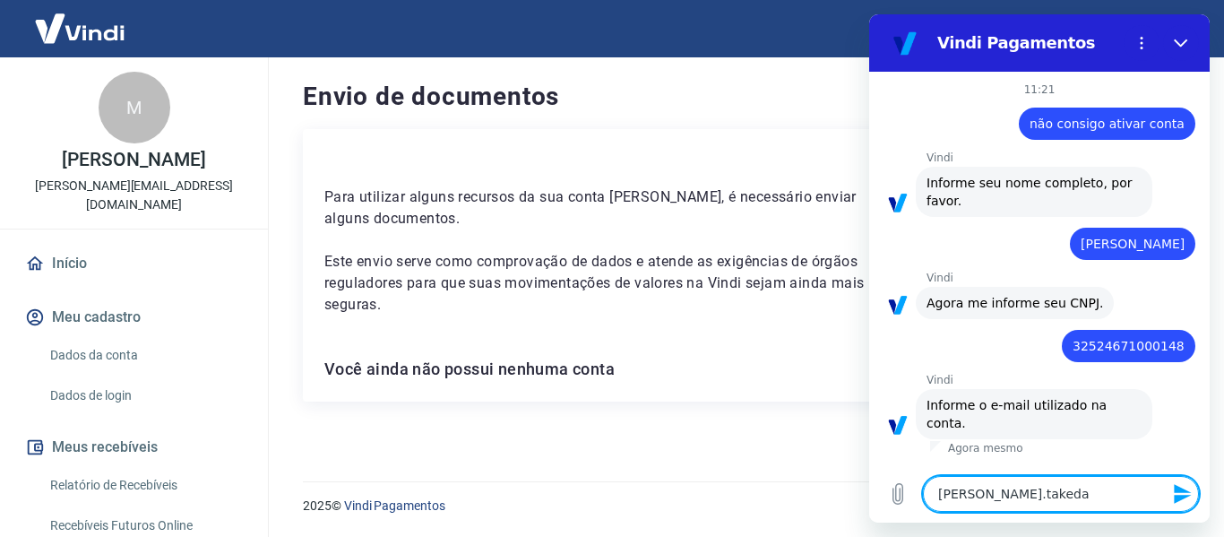
type textarea "x"
type textarea "[PERSON_NAME]"
type textarea "x"
type textarea "[PERSON_NAME]"
type textarea "x"
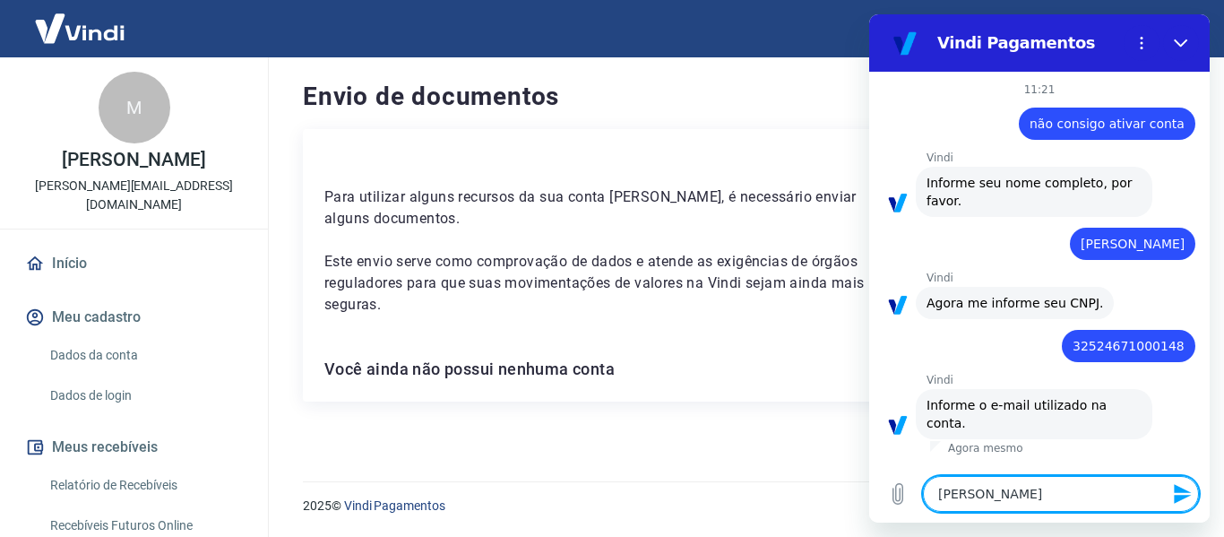
type textarea "[PERSON_NAME]"
type textarea "x"
type textarea "[PERSON_NAME]"
type textarea "x"
type textarea "[PERSON_NAME]"
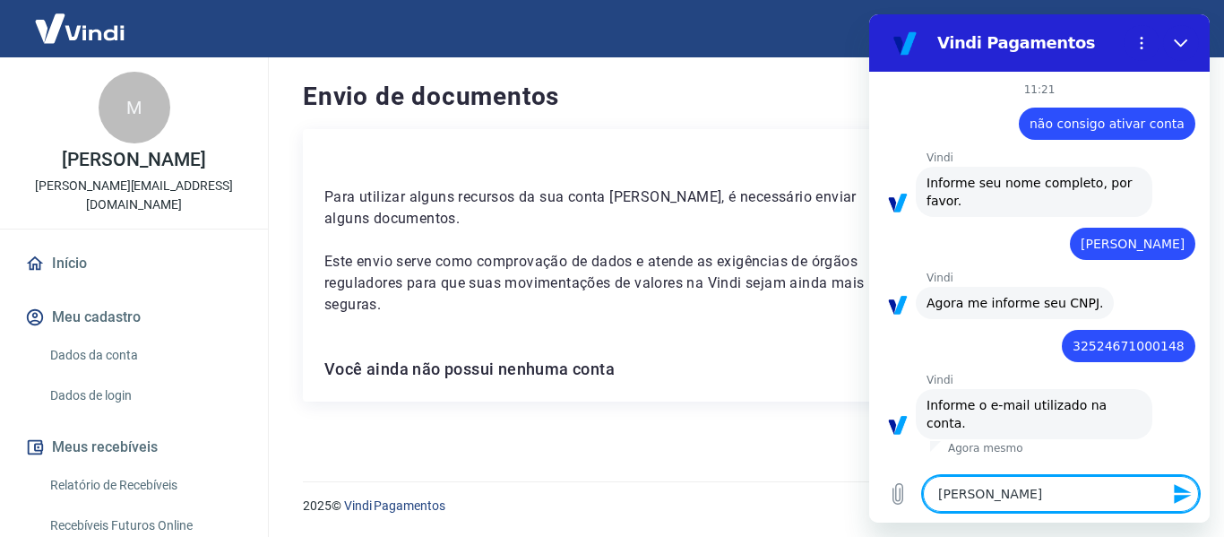
type textarea "x"
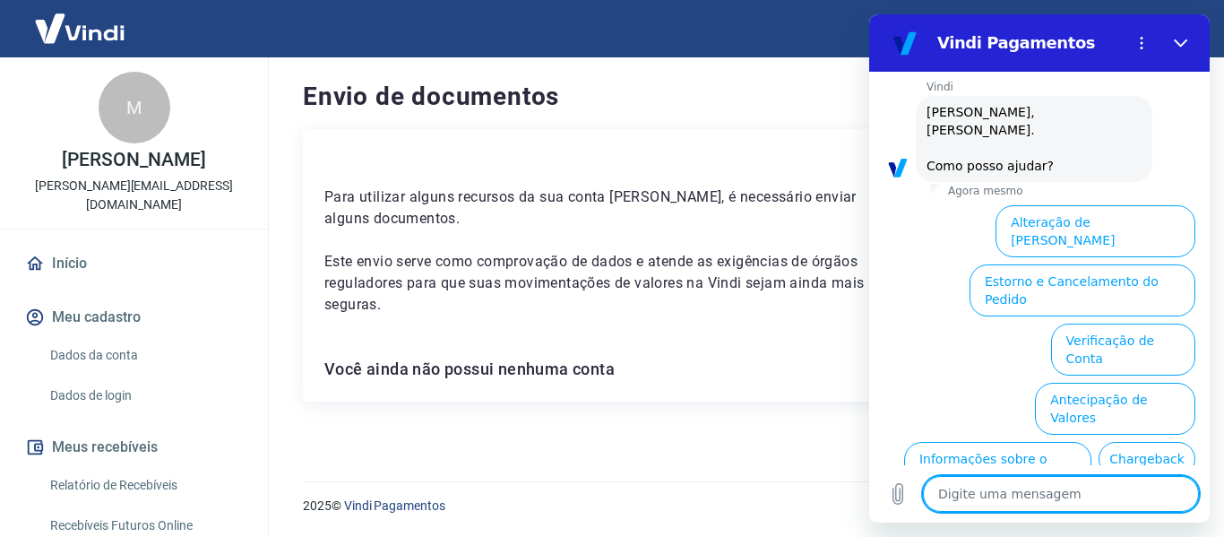
scroll to position [486, 0]
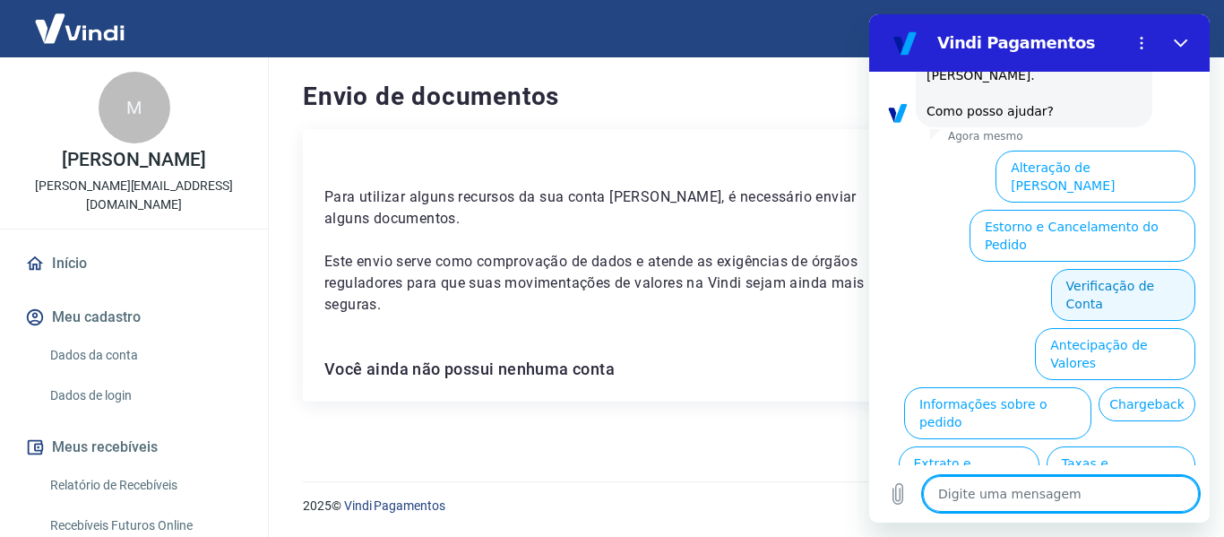
click at [1092, 269] on button "Verificação de Conta" at bounding box center [1123, 295] width 144 height 52
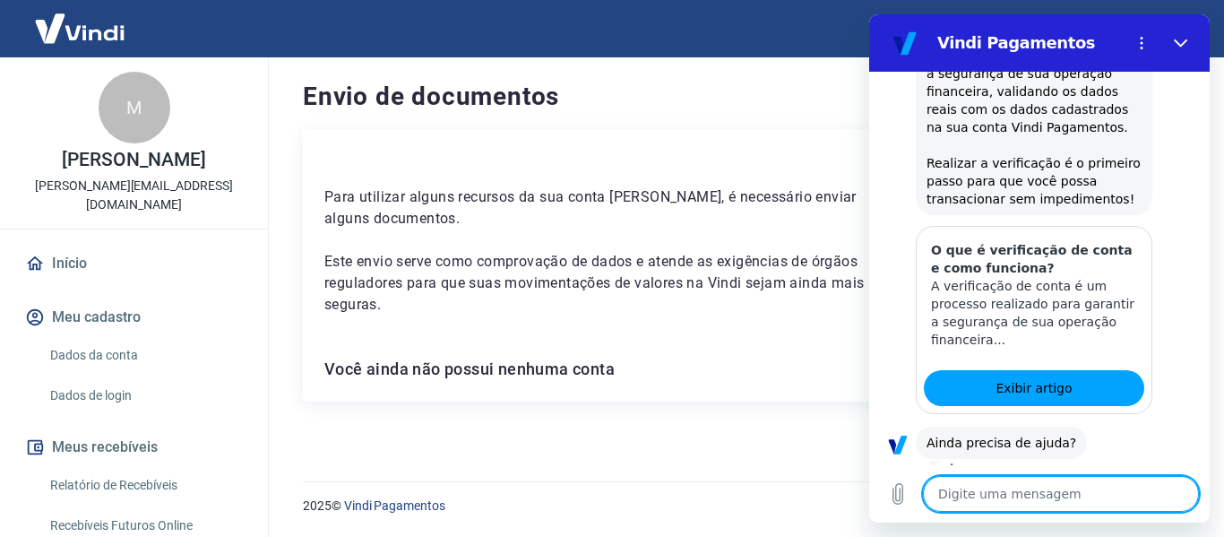
scroll to position [663, 0]
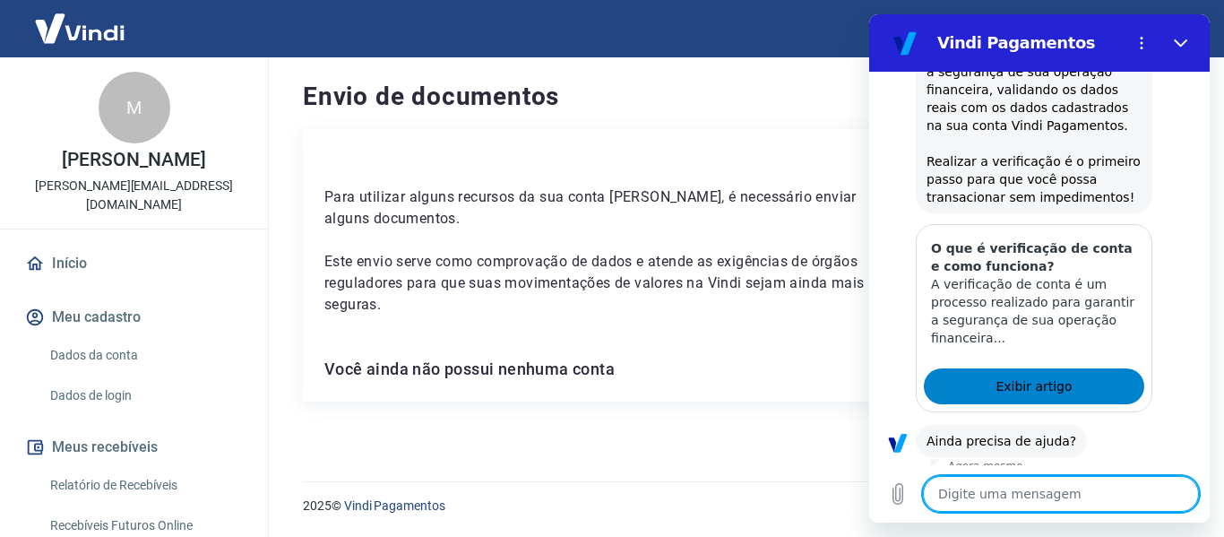
click at [1033, 375] on span "Exibir artigo" at bounding box center [1034, 386] width 76 height 22
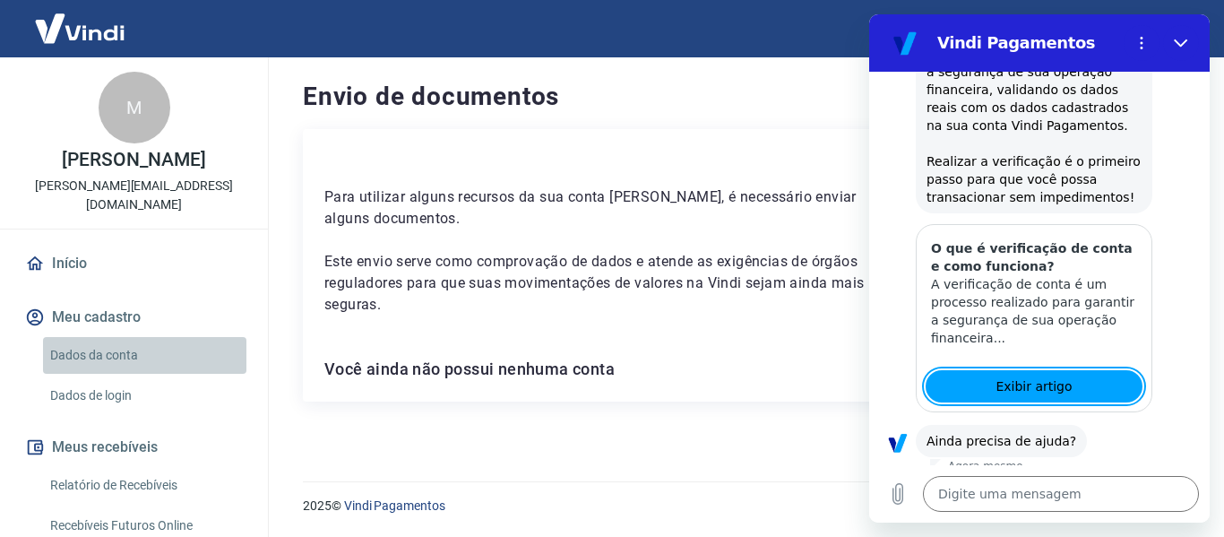
click at [180, 344] on link "Dados da conta" at bounding box center [144, 355] width 203 height 37
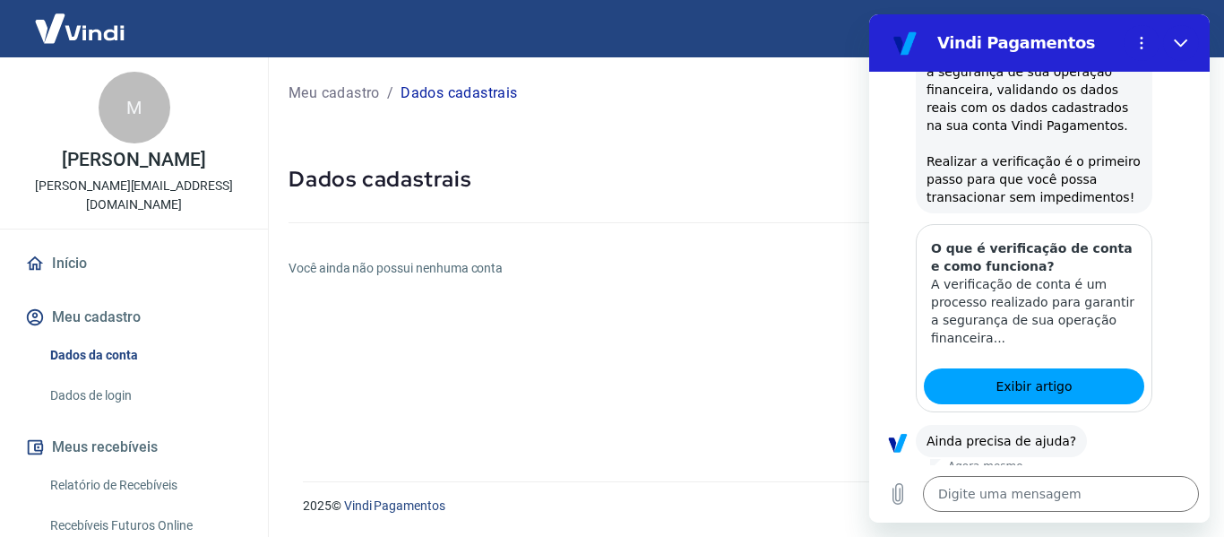
click at [449, 91] on p "Dados cadastrais" at bounding box center [459, 93] width 116 height 22
drag, startPoint x: 403, startPoint y: 251, endPoint x: 405, endPoint y: 283, distance: 32.3
click at [403, 251] on div "Meu cadastro / Dados cadastrais Dados cadastrais Você ainda não possui nenhuma …" at bounding box center [745, 258] width 957 height 402
click at [413, 306] on div "Meu cadastro / Dados cadastrais Dados cadastrais Você ainda não possui nenhuma …" at bounding box center [745, 258] width 957 height 402
click at [1091, 480] on button "Sim" at bounding box center [1108, 497] width 52 height 34
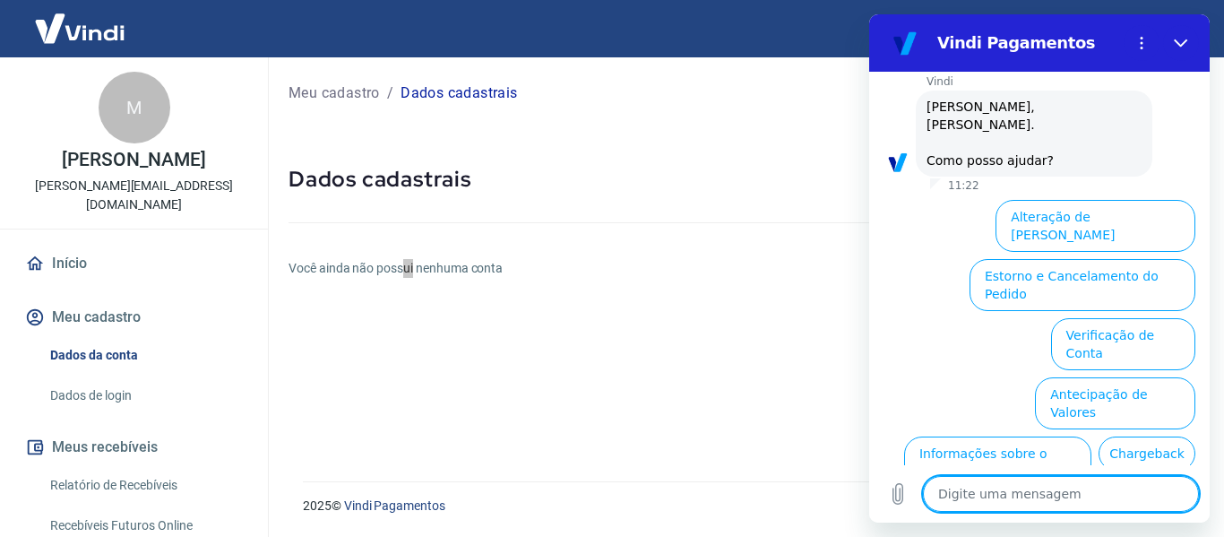
scroll to position [1131, 0]
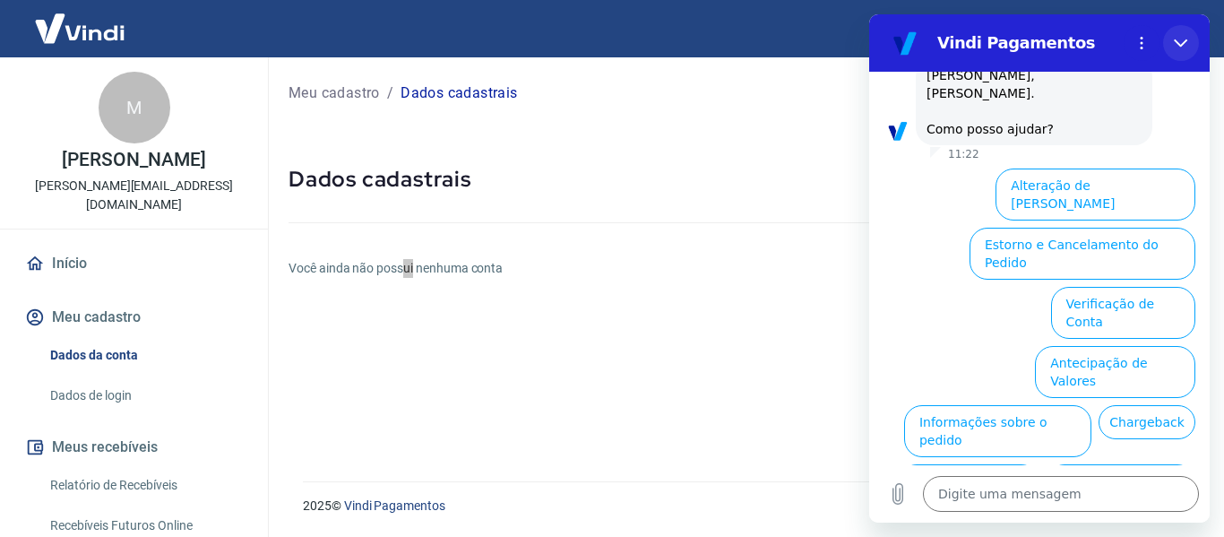
click at [1180, 55] on button "Fechar" at bounding box center [1181, 43] width 36 height 36
